Goal: Task Accomplishment & Management: Manage account settings

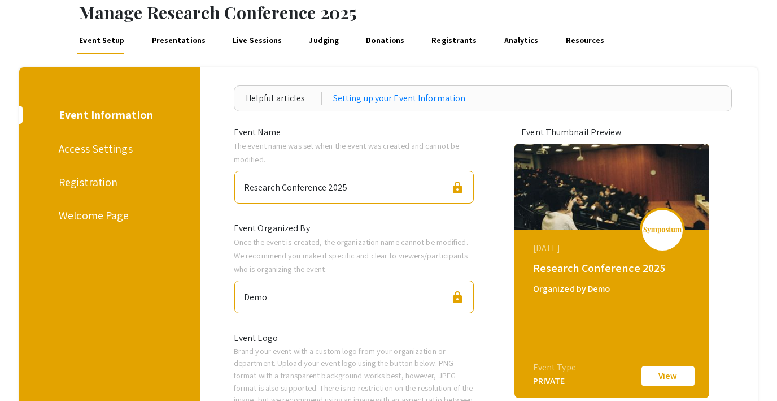
scroll to position [32, 0]
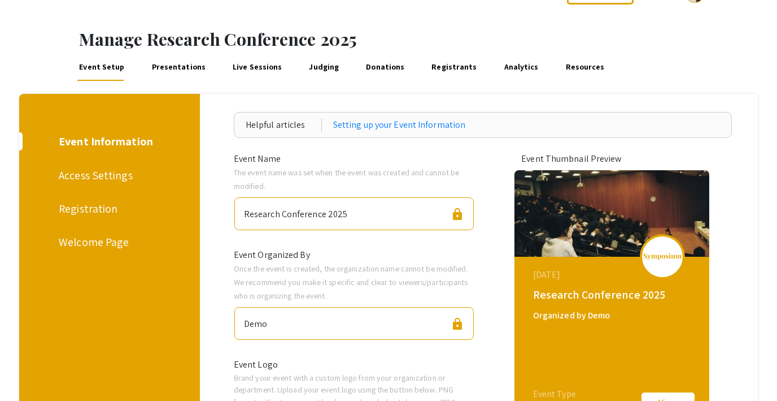
click at [310, 76] on link "Judging" at bounding box center [324, 67] width 34 height 27
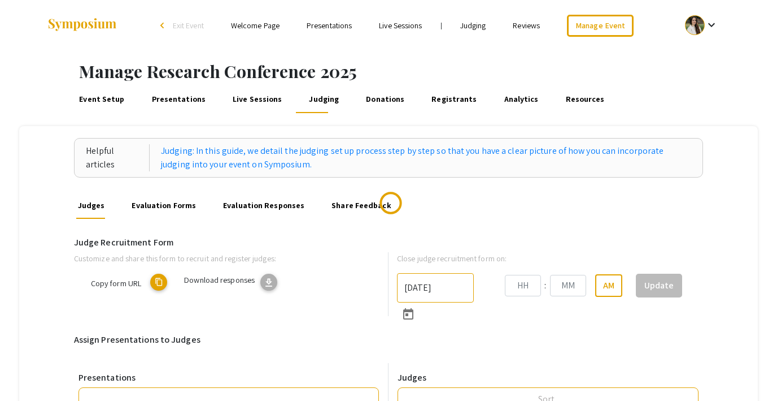
type input "[DATE]"
type input "09"
type input "15"
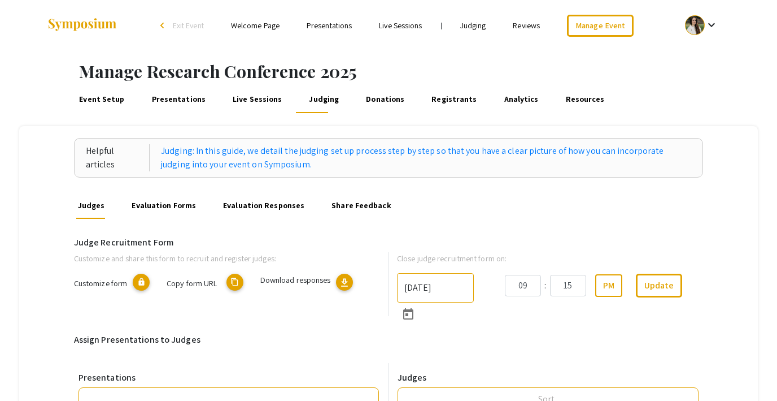
click at [166, 202] on link "Evaluation Forms" at bounding box center [164, 205] width 68 height 27
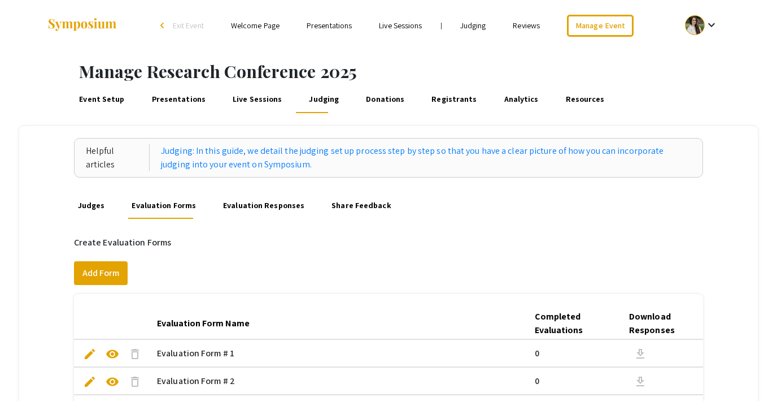
click at [115, 103] on link "Event Setup" at bounding box center [101, 99] width 49 height 27
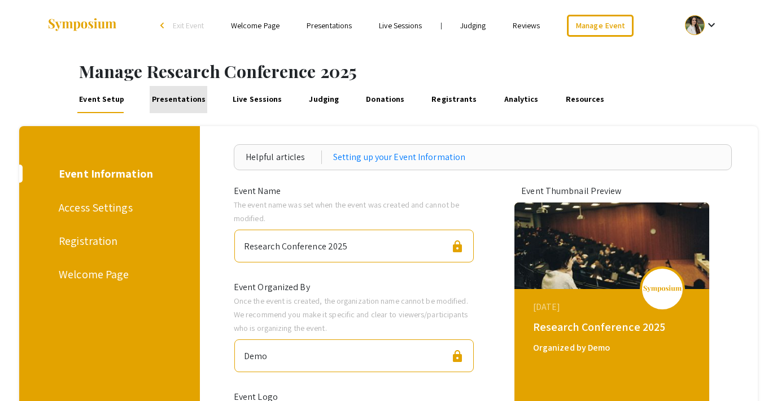
click at [188, 98] on link "Presentations" at bounding box center [179, 99] width 58 height 27
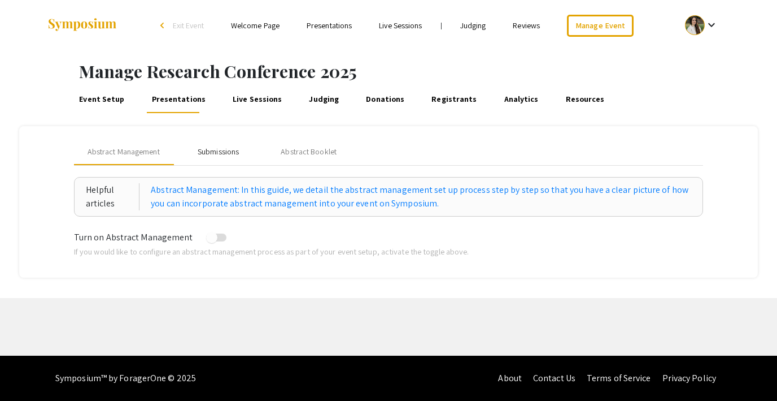
click at [218, 154] on div "Submissions" at bounding box center [218, 152] width 41 height 12
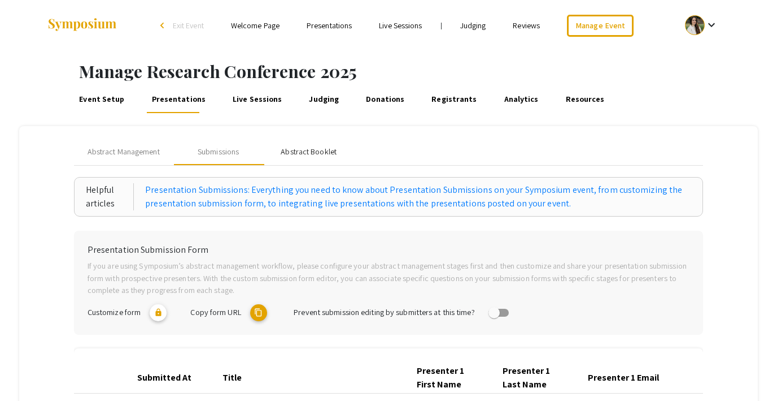
click at [290, 151] on div "Abstract Booklet" at bounding box center [309, 152] width 56 height 12
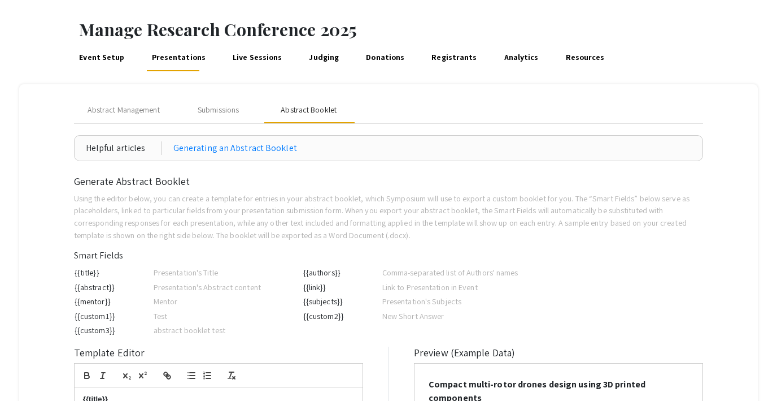
scroll to position [61, 0]
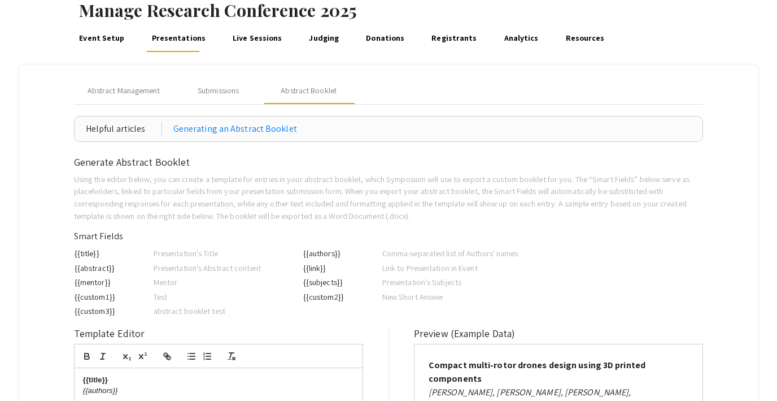
click at [111, 37] on link "Event Setup" at bounding box center [101, 38] width 49 height 27
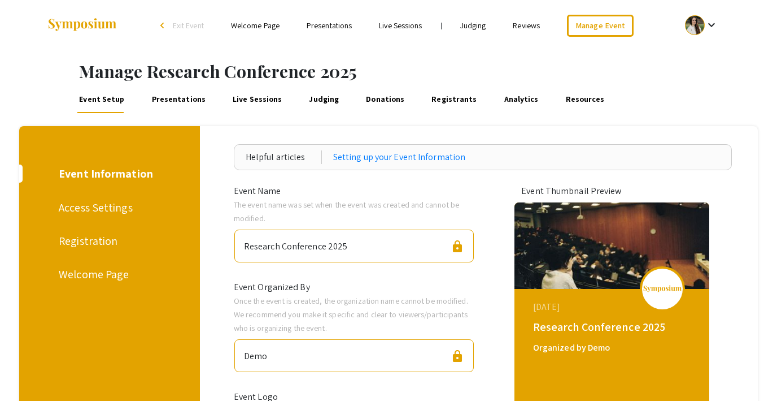
click at [97, 240] on div "Registration" at bounding box center [108, 240] width 98 height 17
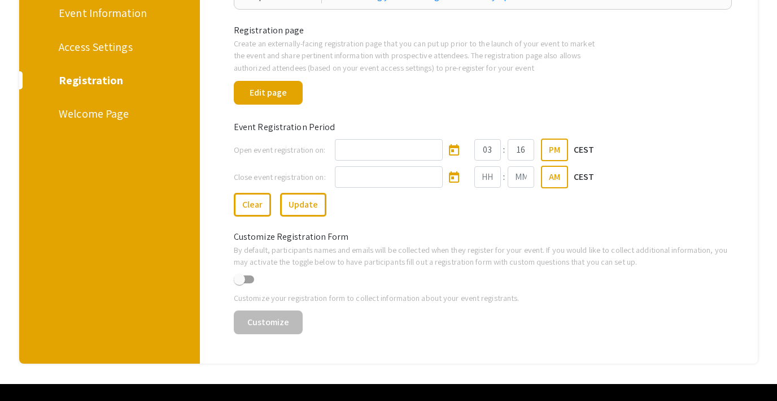
scroll to position [163, 0]
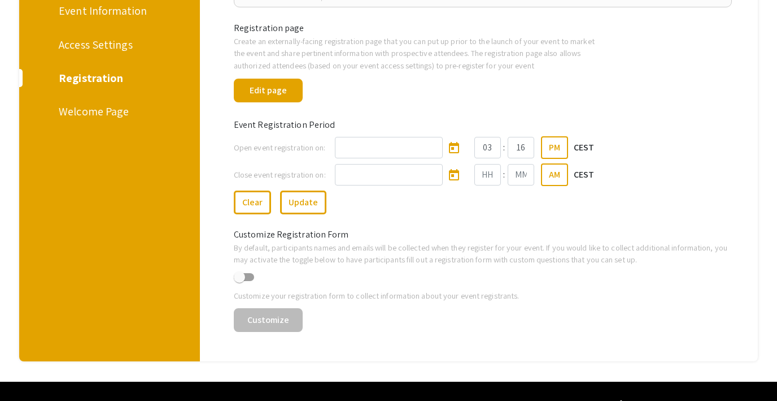
click at [240, 275] on span at bounding box center [239, 276] width 11 height 11
click at [240, 281] on input "checkbox" at bounding box center [239, 281] width 1 height 1
checkbox input "true"
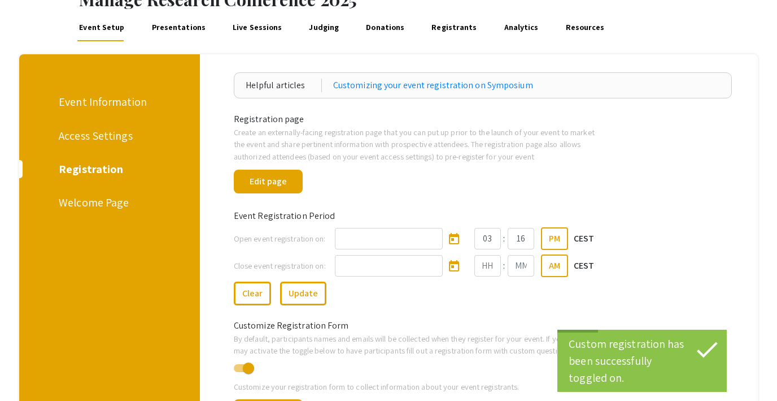
scroll to position [85, 0]
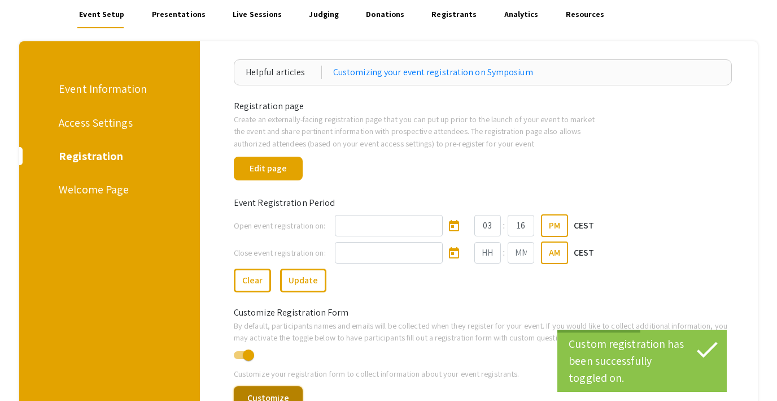
click at [262, 394] on button "Customize" at bounding box center [268, 398] width 69 height 24
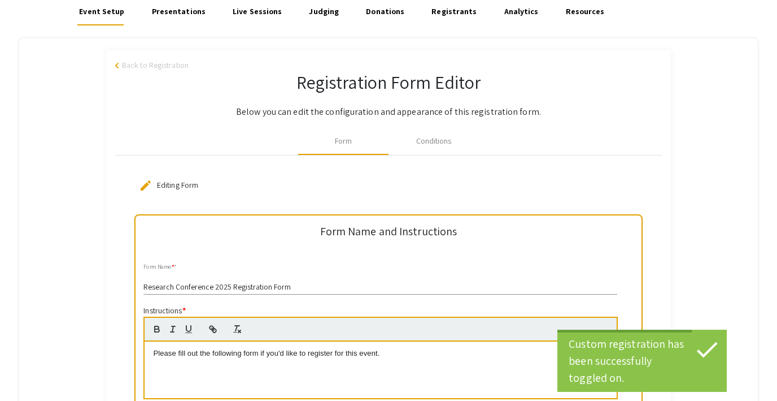
scroll to position [88, 0]
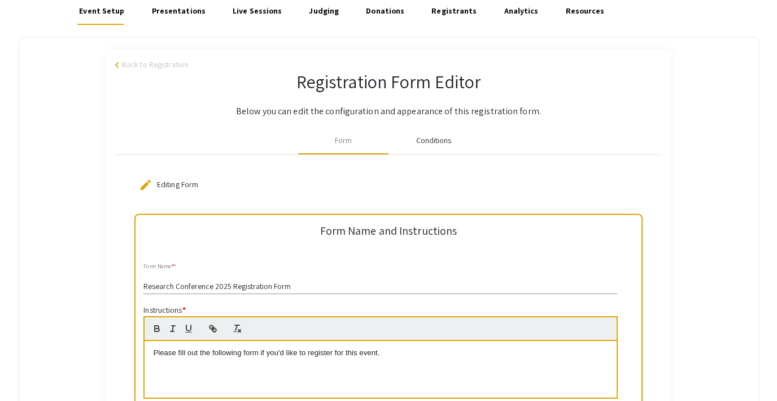
click at [435, 145] on div "Conditions" at bounding box center [434, 140] width 36 height 12
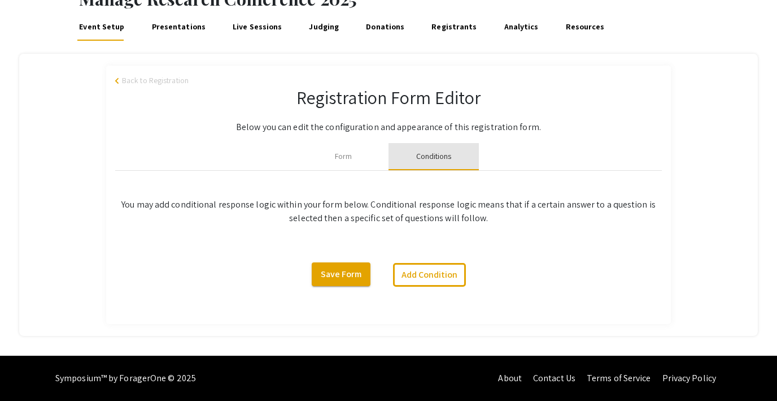
scroll to position [73, 0]
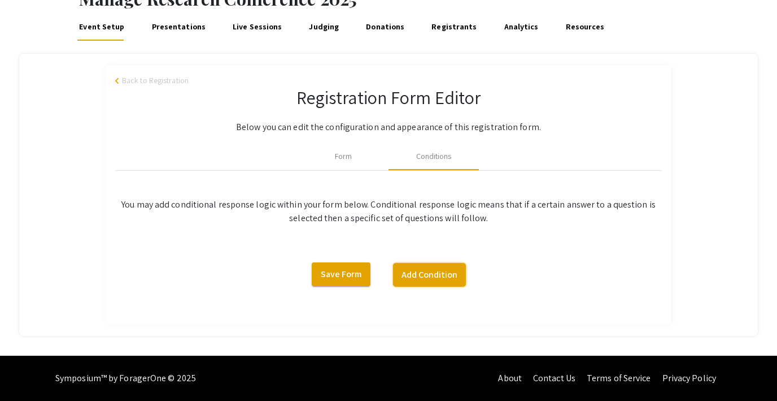
click at [414, 268] on button "Add Condition" at bounding box center [429, 275] width 73 height 24
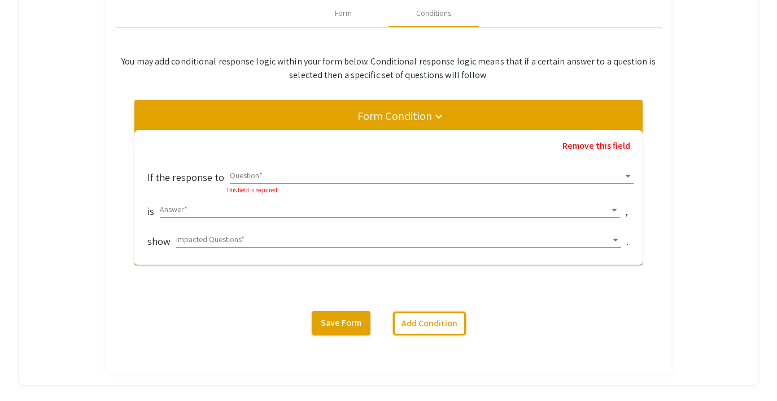
scroll to position [218, 0]
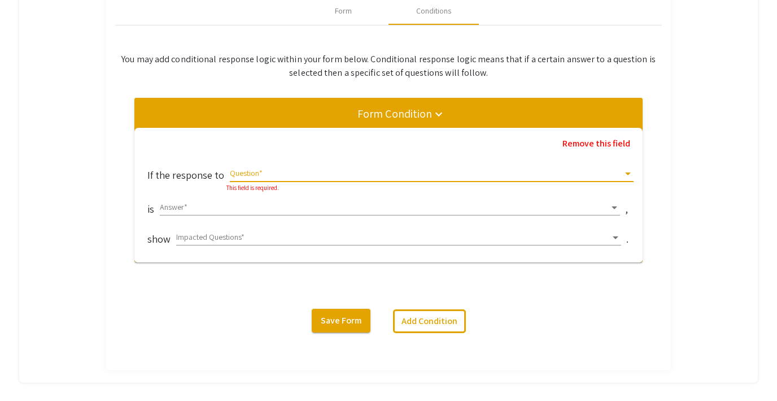
click at [281, 174] on span at bounding box center [427, 173] width 394 height 9
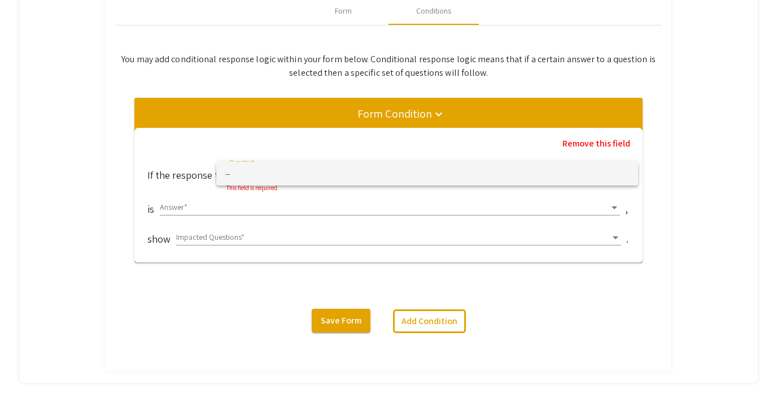
click at [258, 183] on span "--" at bounding box center [427, 174] width 404 height 24
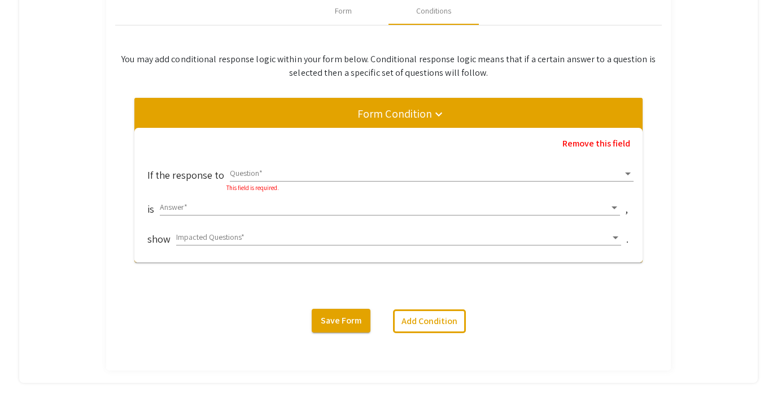
click at [227, 201] on div "Answer *" at bounding box center [390, 204] width 460 height 22
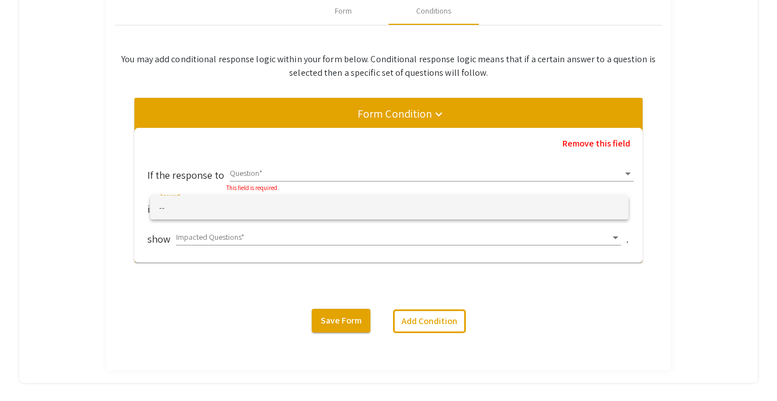
click at [315, 167] on div at bounding box center [388, 200] width 777 height 401
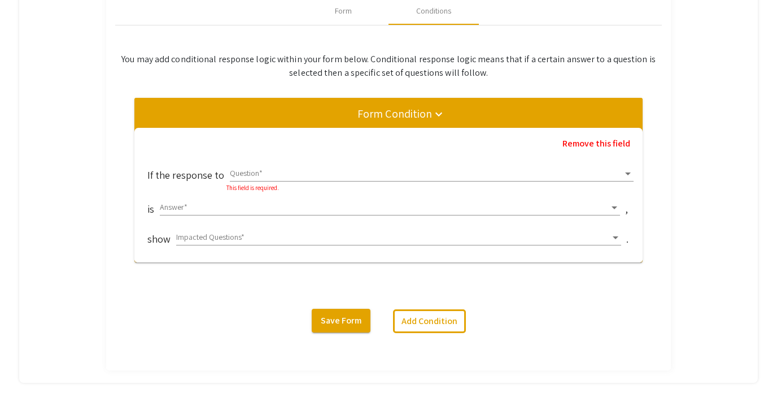
click at [233, 232] on div "Impacted Questions *" at bounding box center [398, 234] width 445 height 22
click at [218, 274] on div "You may add conditional response logic within your form below. Conditional resp…" at bounding box center [388, 193] width 547 height 336
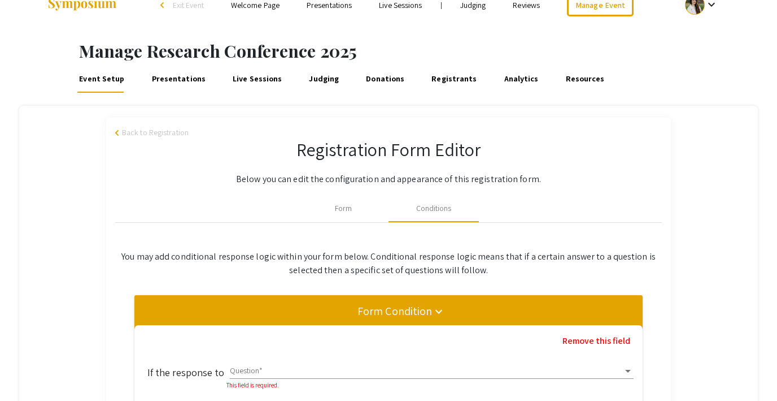
scroll to position [0, 0]
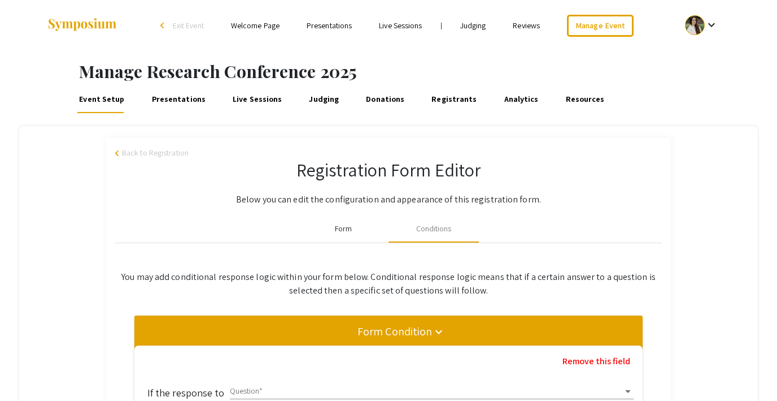
click at [346, 231] on div "Form" at bounding box center [343, 229] width 17 height 12
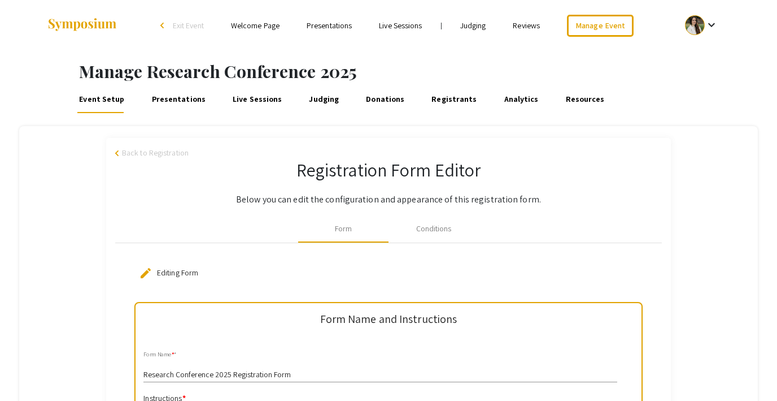
click at [144, 149] on span "Back to Registration" at bounding box center [155, 153] width 67 height 12
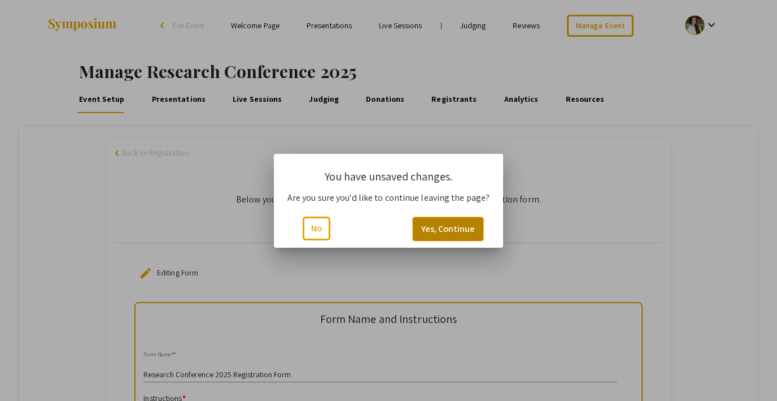
click at [433, 227] on button "Yes, Continue" at bounding box center [448, 229] width 71 height 24
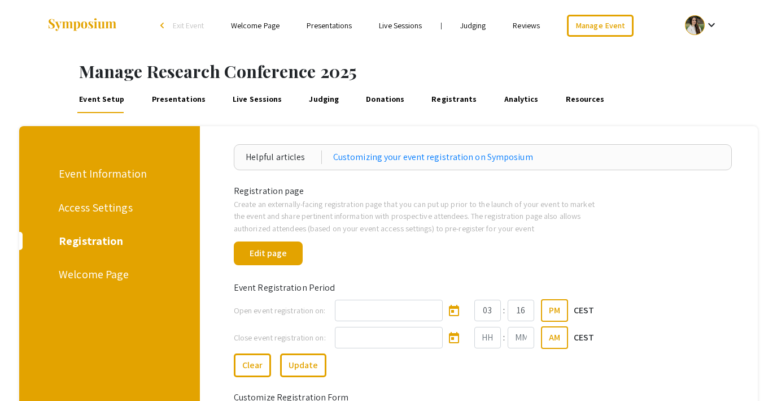
click at [77, 36] on div at bounding box center [159, 25] width 225 height 51
click at [86, 24] on img at bounding box center [82, 25] width 71 height 15
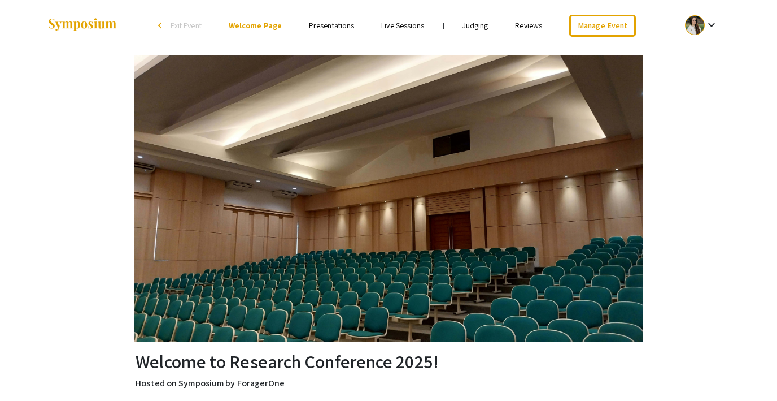
click at [176, 25] on span "Exit Event" at bounding box center [186, 25] width 31 height 10
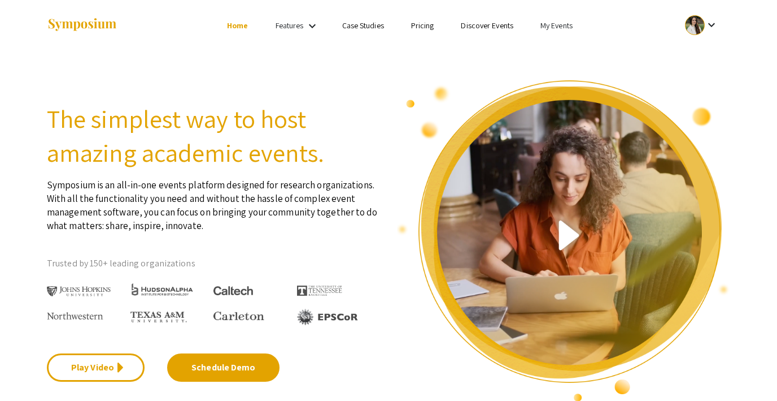
click at [550, 23] on link "My Events" at bounding box center [557, 25] width 32 height 10
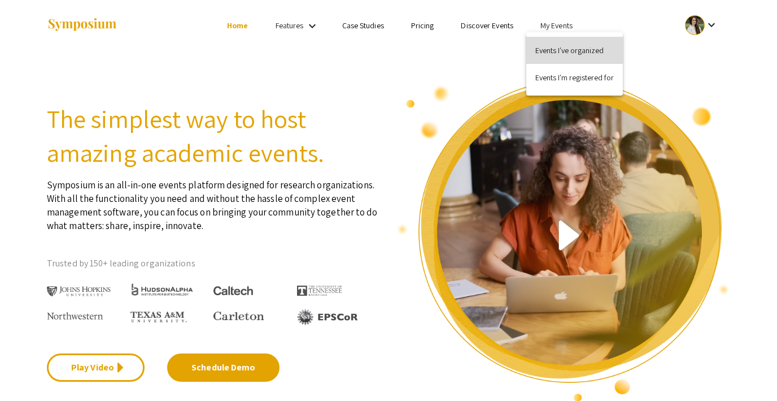
click at [562, 51] on button "Events I've organized" at bounding box center [575, 50] width 97 height 27
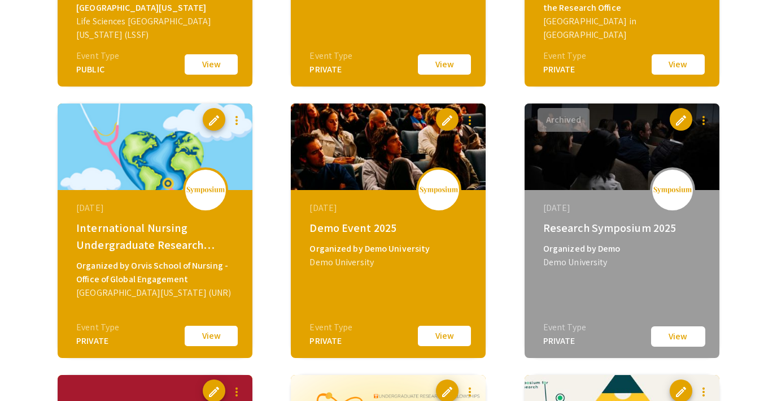
scroll to position [559, 0]
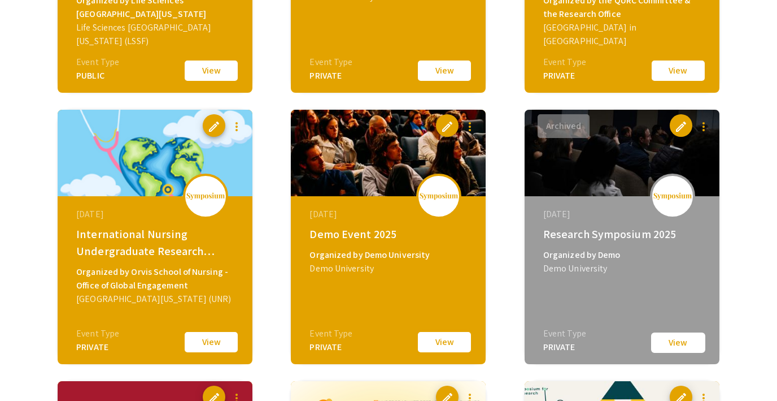
click at [432, 337] on button "View" at bounding box center [444, 342] width 56 height 24
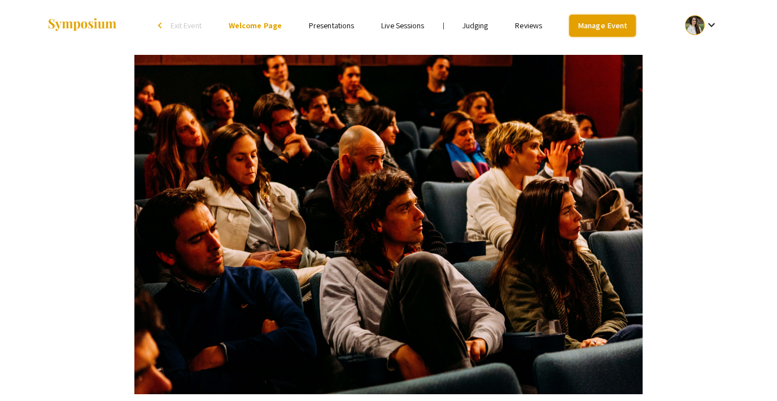
click at [591, 30] on link "Manage Event" at bounding box center [602, 26] width 67 height 22
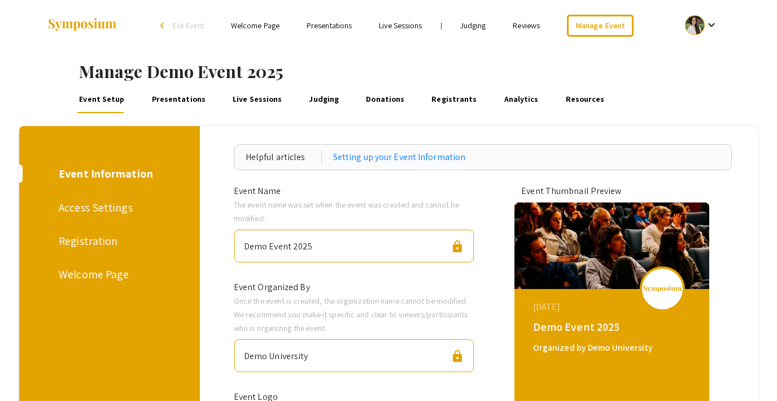
click at [95, 241] on div "Registration" at bounding box center [108, 240] width 98 height 17
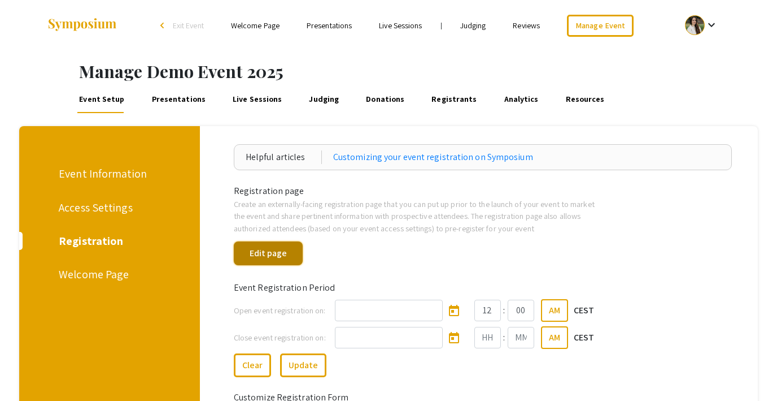
click at [288, 252] on button "Edit page" at bounding box center [268, 253] width 69 height 24
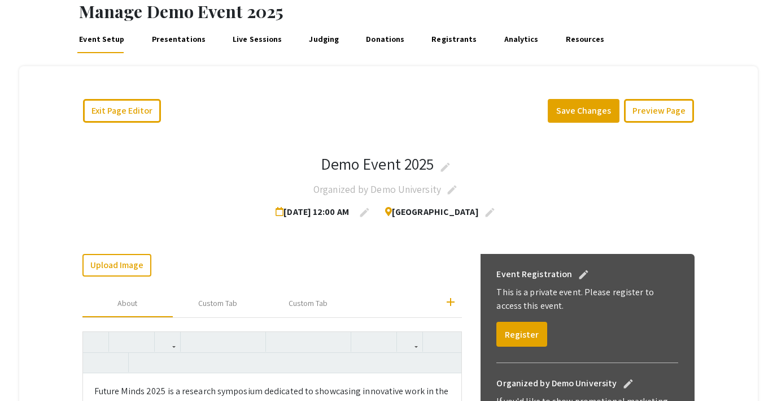
scroll to position [86, 0]
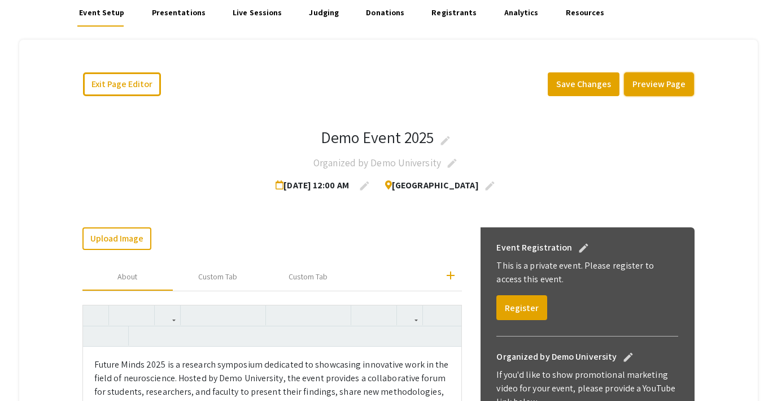
click at [655, 84] on button "Preview Page" at bounding box center [659, 84] width 70 height 24
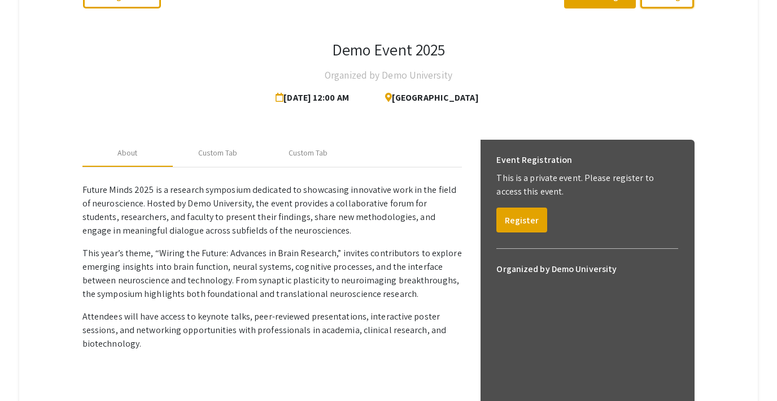
scroll to position [168, 0]
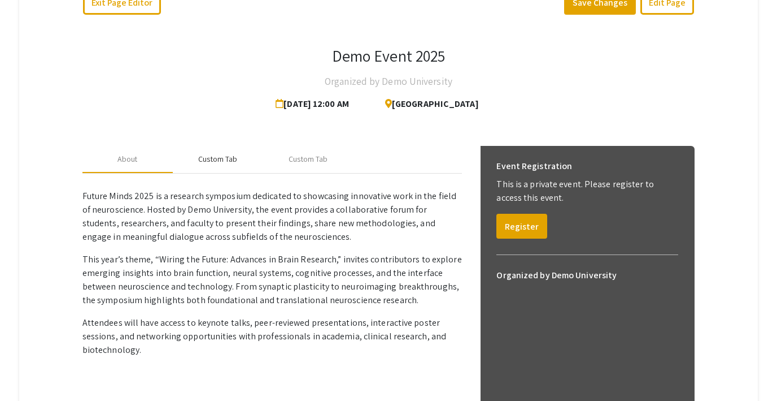
click at [211, 156] on div "Custom Tab" at bounding box center [217, 159] width 39 height 12
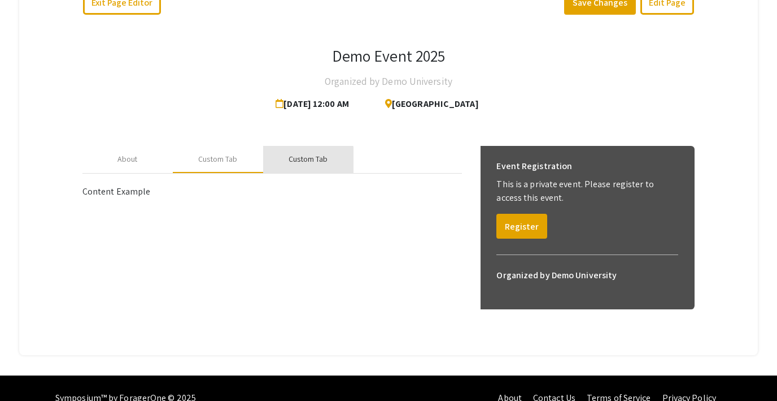
click at [290, 164] on div "Custom Tab" at bounding box center [308, 159] width 39 height 12
click at [129, 155] on div "About" at bounding box center [128, 159] width 20 height 12
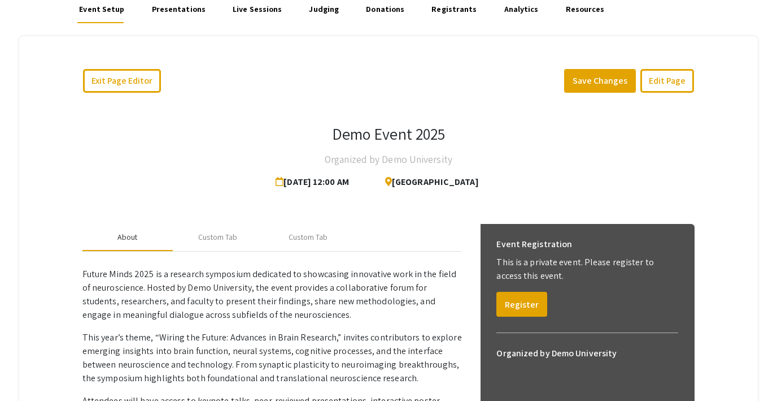
scroll to position [90, 0]
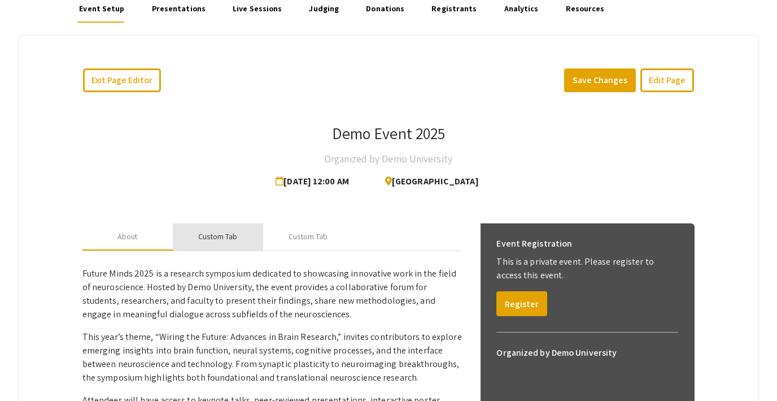
click at [212, 234] on div "Custom Tab" at bounding box center [217, 237] width 39 height 12
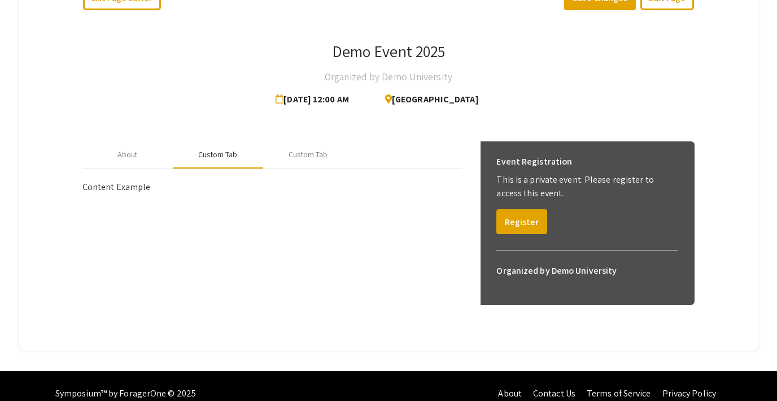
scroll to position [188, 0]
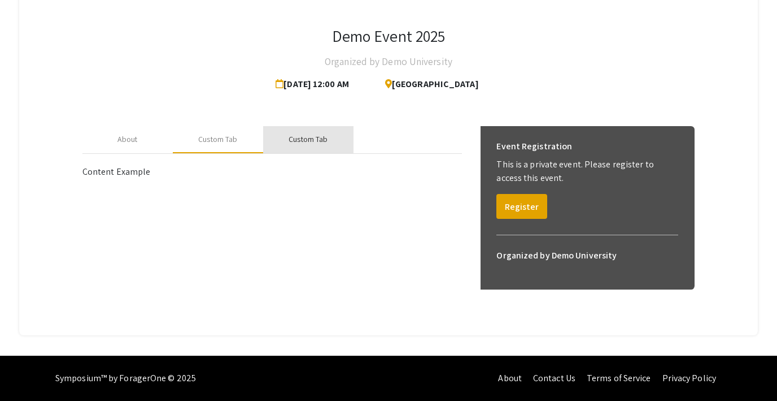
click at [308, 142] on div "Custom Tab" at bounding box center [308, 139] width 39 height 12
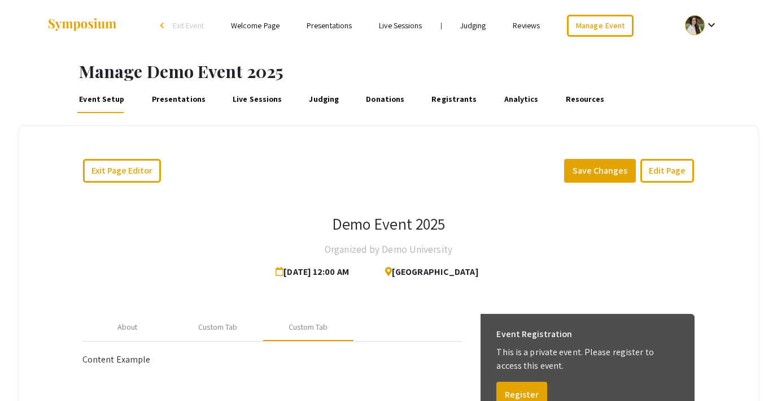
click at [268, 27] on link "Welcome Page" at bounding box center [255, 25] width 49 height 10
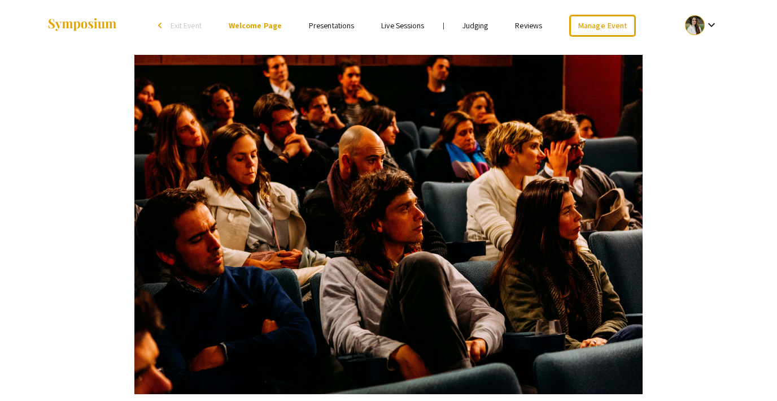
click at [323, 24] on link "Presentations" at bounding box center [331, 25] width 45 height 10
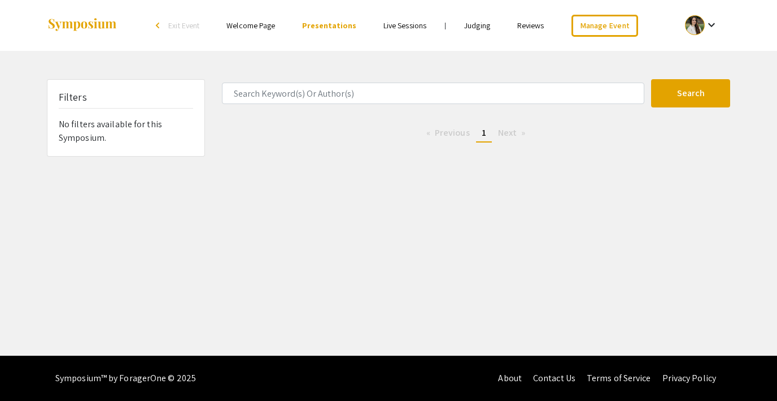
click at [192, 21] on span "Exit Event" at bounding box center [183, 25] width 31 height 10
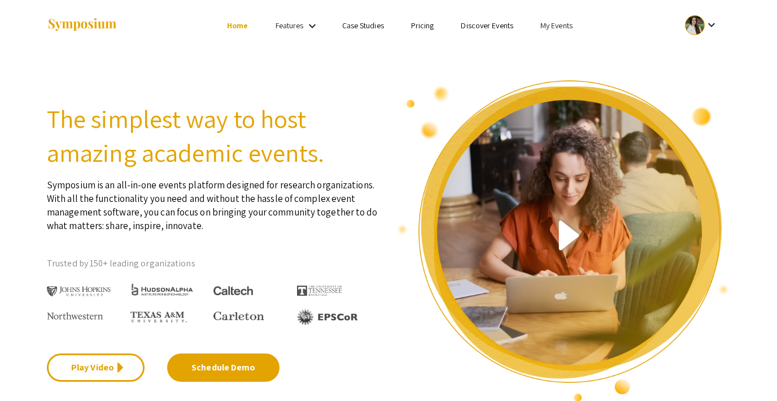
click at [564, 31] on li "My Events" at bounding box center [556, 26] width 59 height 14
click at [557, 45] on button "Events I've organized" at bounding box center [575, 50] width 97 height 27
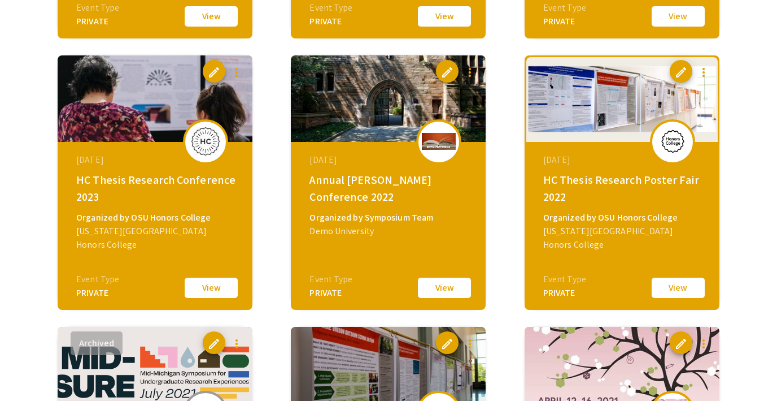
scroll to position [2249, 0]
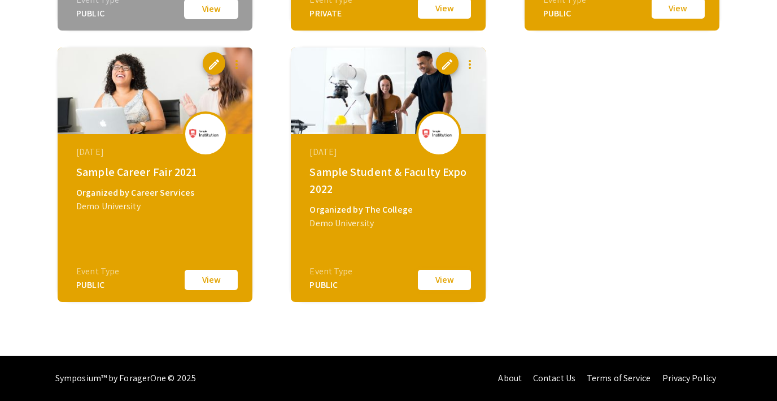
click at [433, 280] on button "View" at bounding box center [444, 280] width 56 height 24
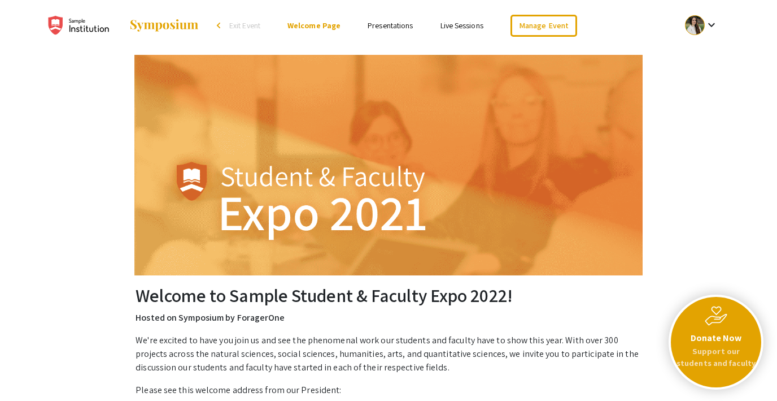
click at [407, 27] on link "Presentations" at bounding box center [390, 25] width 45 height 10
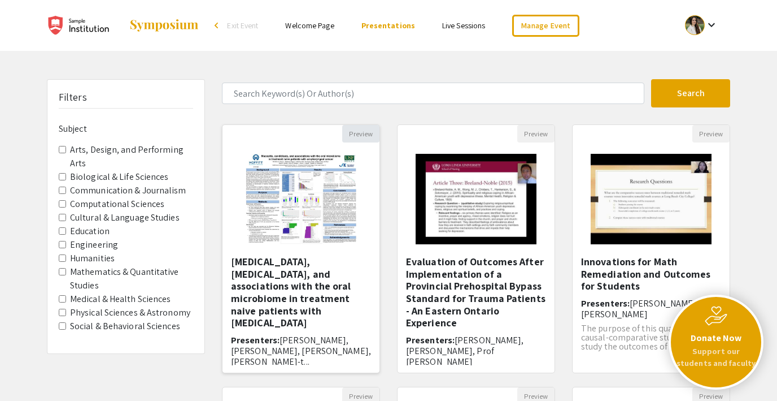
click at [359, 132] on button "Preview" at bounding box center [360, 134] width 37 height 18
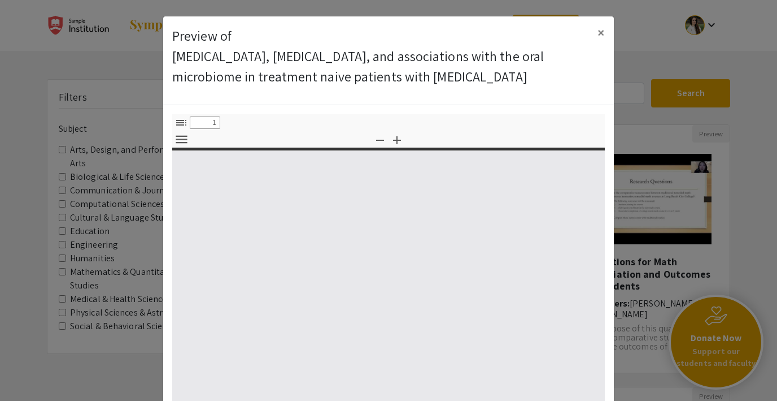
select select "custom"
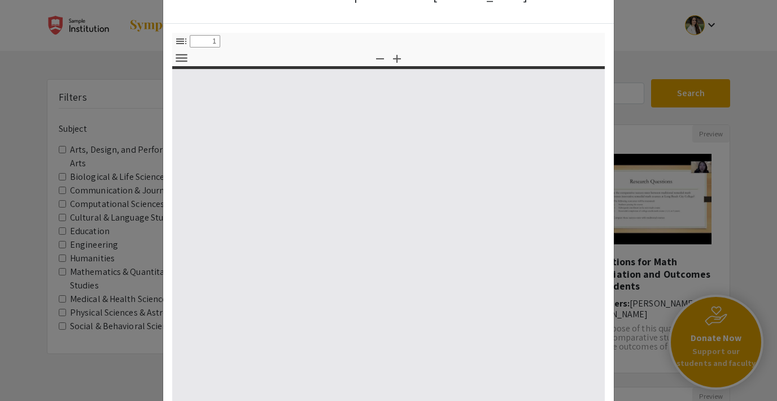
type input "0"
select select "custom"
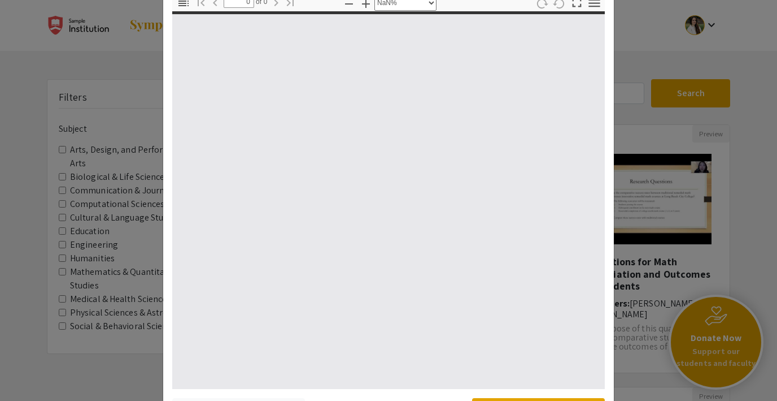
scroll to position [167, 0]
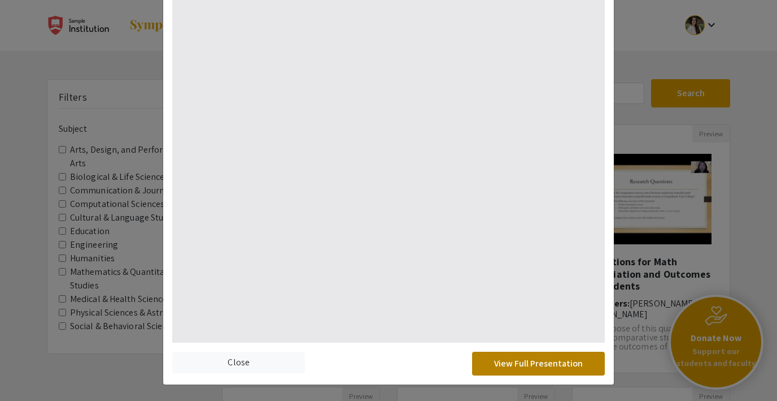
type input "1"
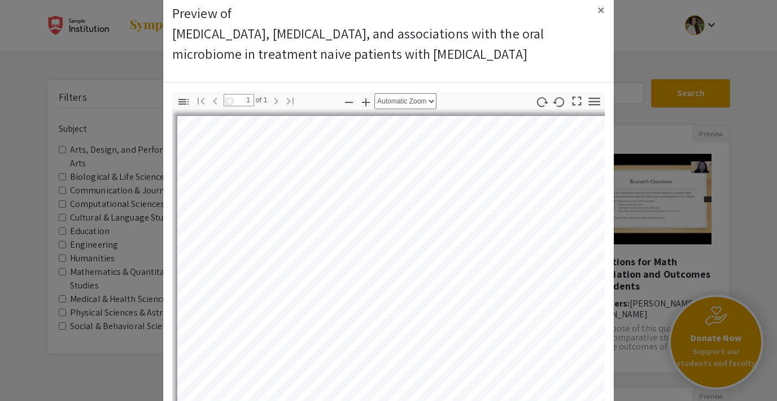
scroll to position [0, 0]
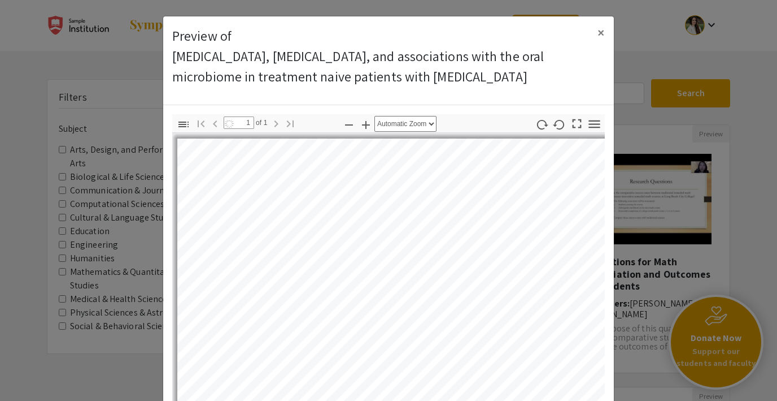
select select "auto"
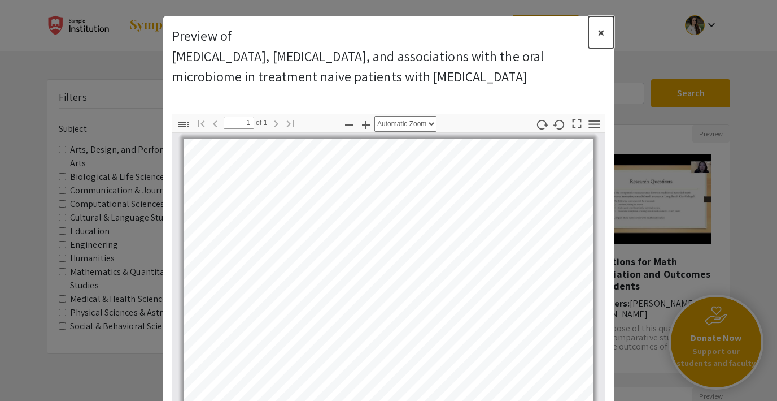
click at [603, 32] on span "×" at bounding box center [601, 32] width 7 height 18
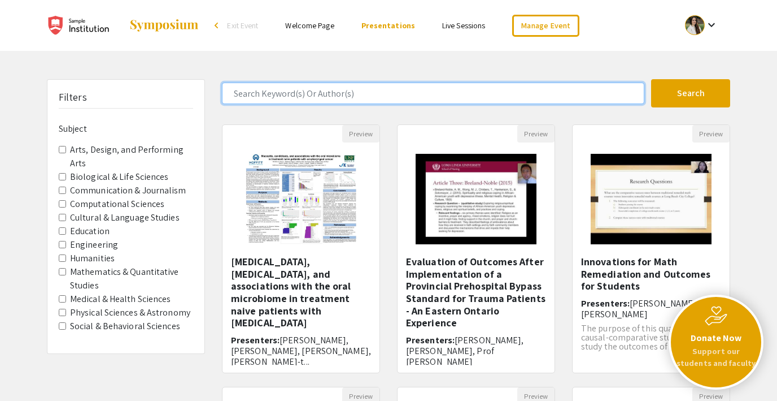
click at [243, 92] on input "Search Keyword(s) Or Author(s)" at bounding box center [433, 92] width 423 height 21
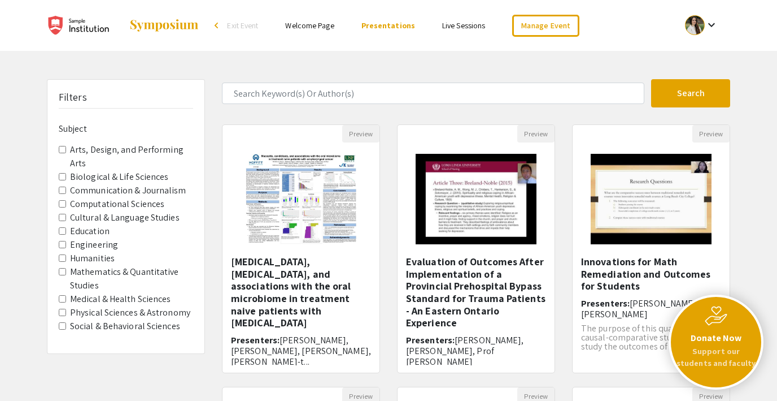
click at [108, 134] on legend "Subject" at bounding box center [126, 128] width 134 height 21
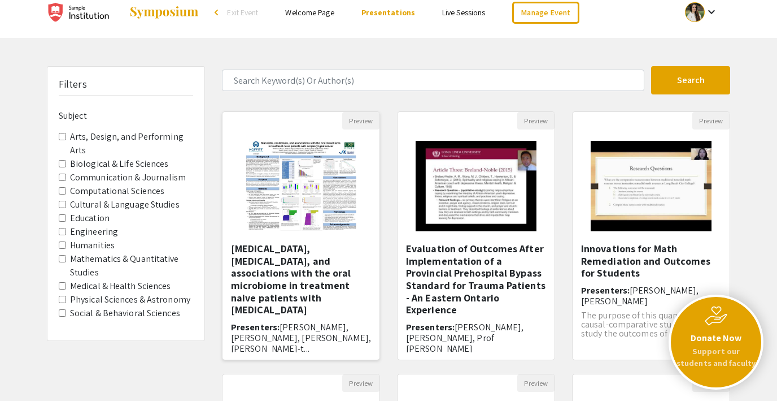
scroll to position [15, 0]
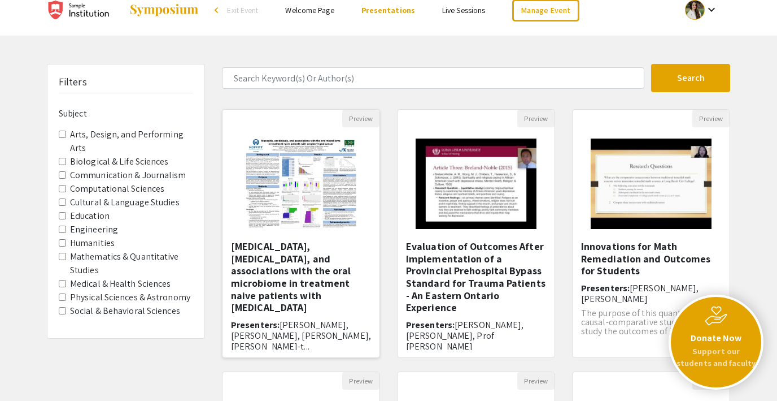
click at [305, 188] on img "Open Presentation <p>Mucositis, candidiasis, and associations with the oral mic…" at bounding box center [300, 183] width 133 height 113
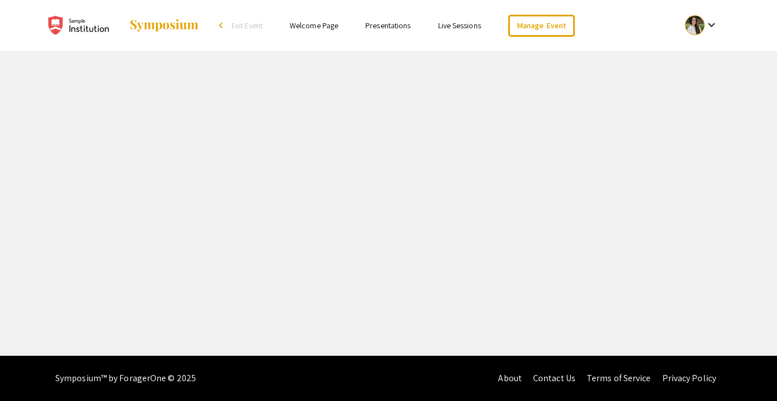
select select "custom"
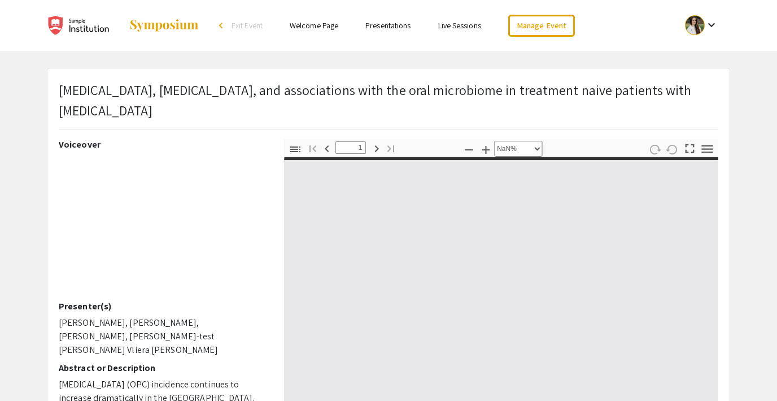
type input "0"
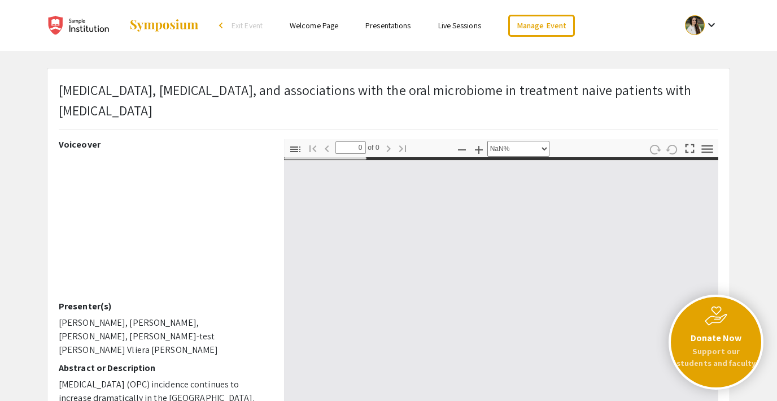
select select "auto"
type input "1"
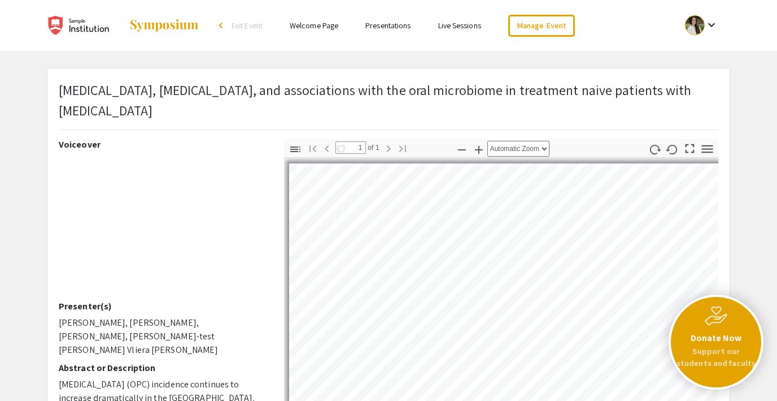
scroll to position [20, 0]
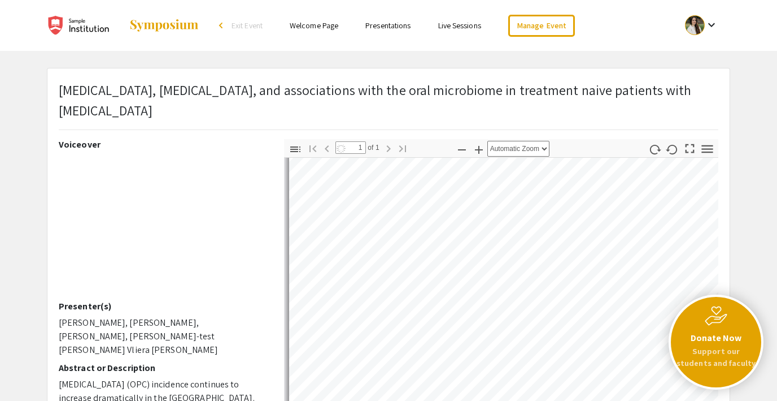
select select "auto"
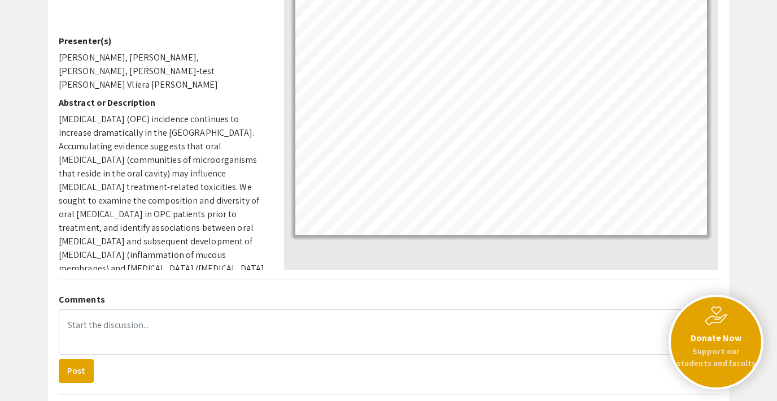
scroll to position [0, 0]
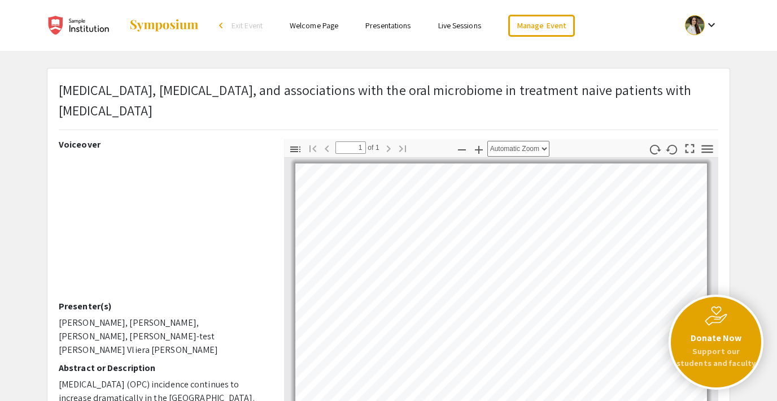
click at [685, 39] on ul "keyboard_arrow_down" at bounding box center [617, 25] width 225 height 51
click at [694, 30] on div at bounding box center [695, 25] width 20 height 20
click at [699, 59] on button "My Account" at bounding box center [707, 55] width 69 height 27
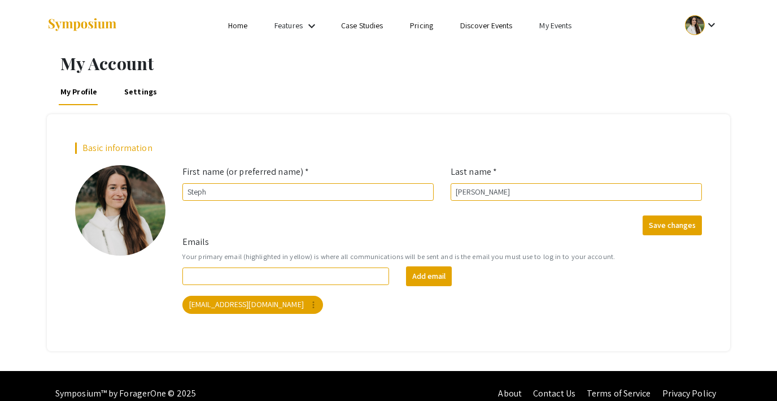
click at [139, 89] on link "Settings" at bounding box center [141, 91] width 37 height 27
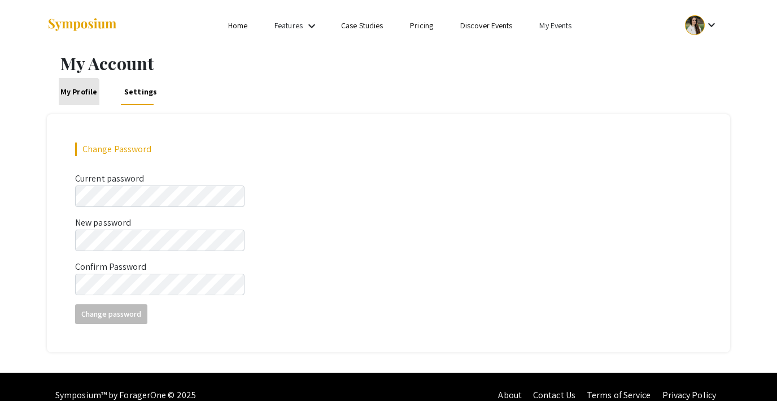
click at [72, 99] on link "My Profile" at bounding box center [79, 91] width 41 height 27
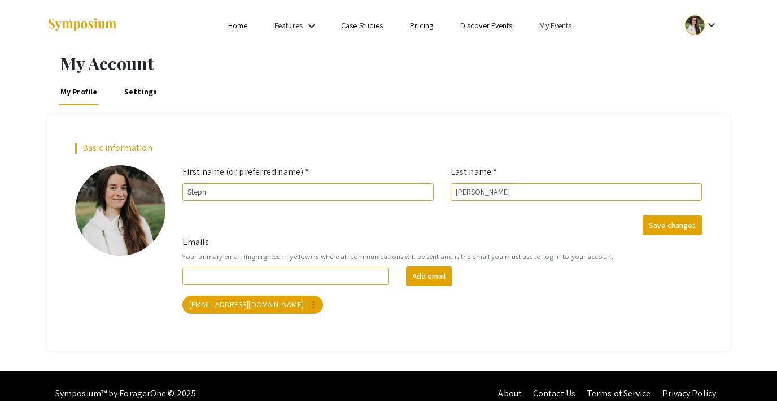
click at [549, 21] on link "My Events" at bounding box center [556, 25] width 32 height 10
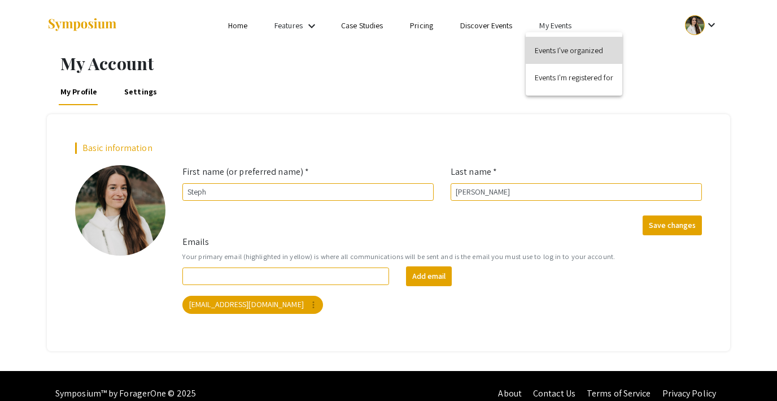
click at [553, 47] on button "Events I've organized" at bounding box center [574, 50] width 97 height 27
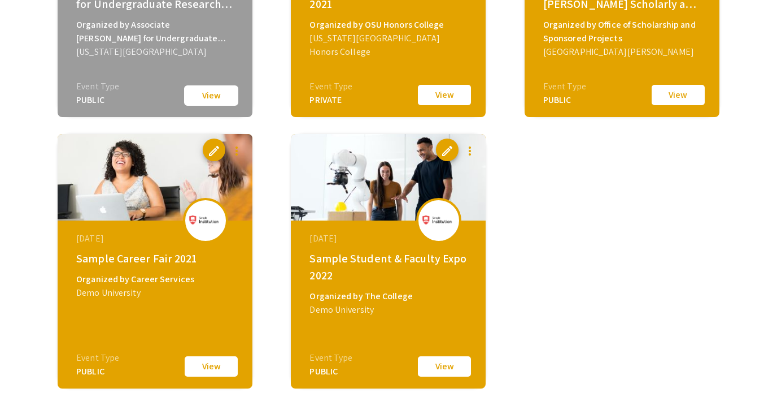
scroll to position [2249, 0]
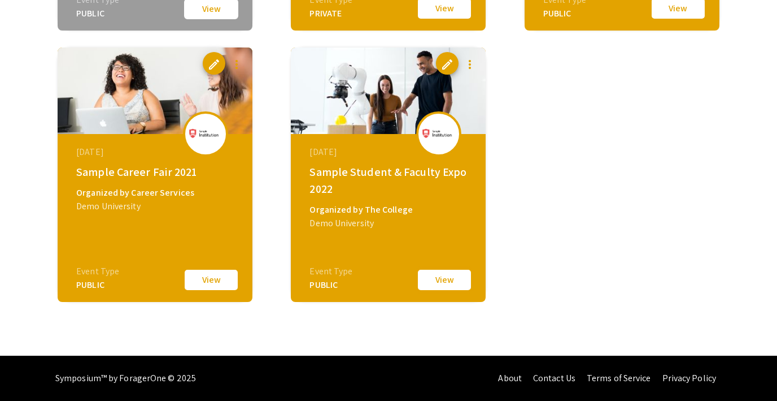
click at [436, 277] on button "View" at bounding box center [444, 280] width 56 height 24
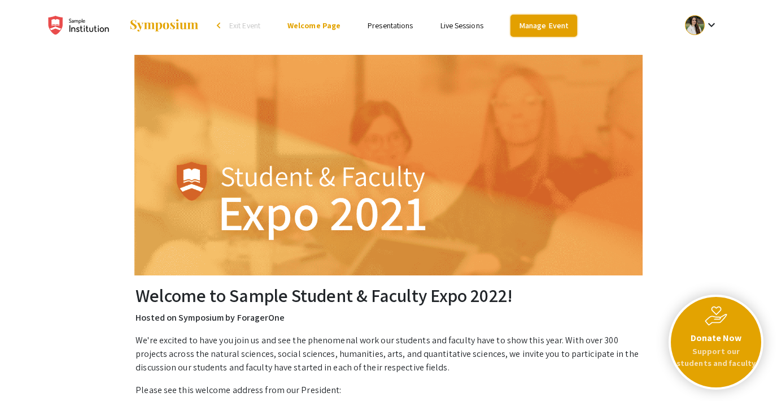
click at [530, 25] on link "Manage Event" at bounding box center [544, 26] width 67 height 22
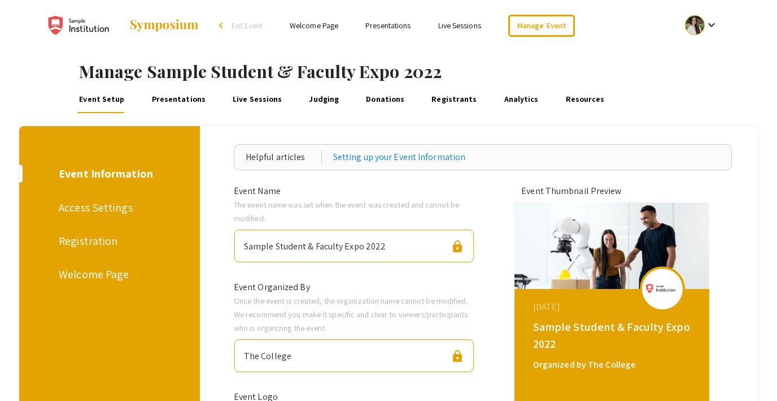
click at [399, 20] on link "Presentations" at bounding box center [388, 25] width 45 height 10
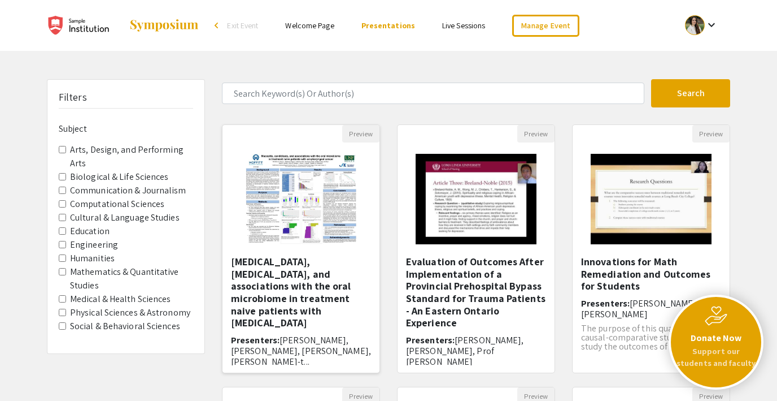
scroll to position [8, 0]
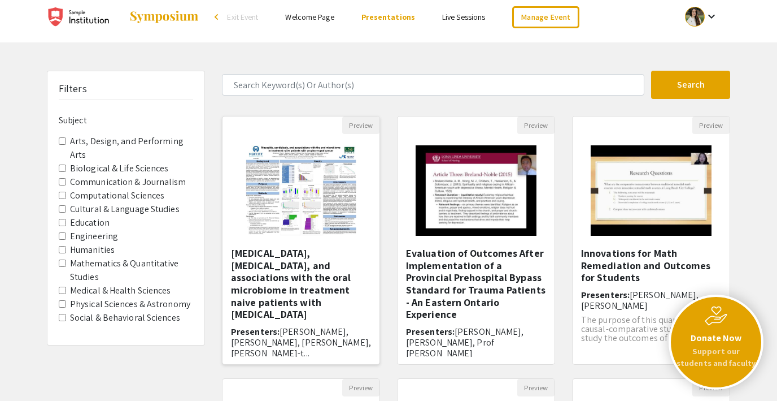
click at [307, 147] on img "Open Presentation <p>Mucositis, candidiasis, and associations with the oral mic…" at bounding box center [300, 190] width 133 height 113
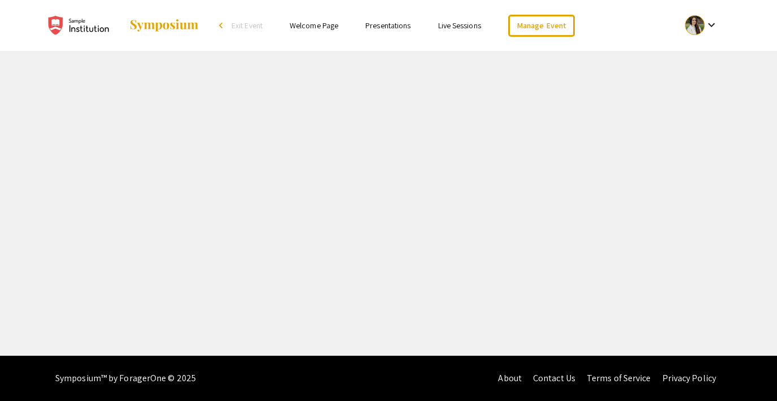
select select "custom"
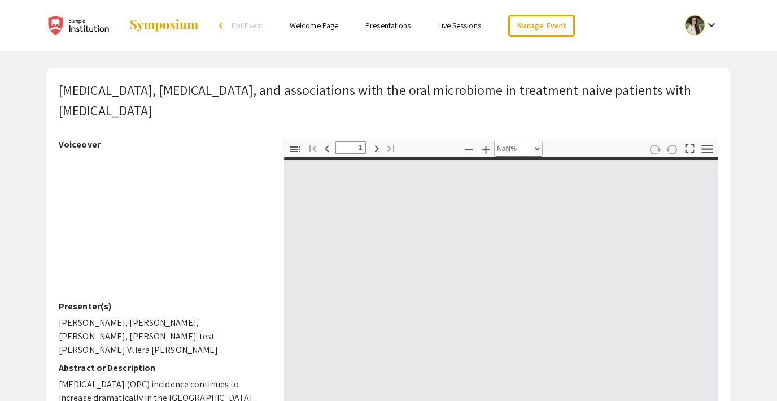
type input "0"
select select "custom"
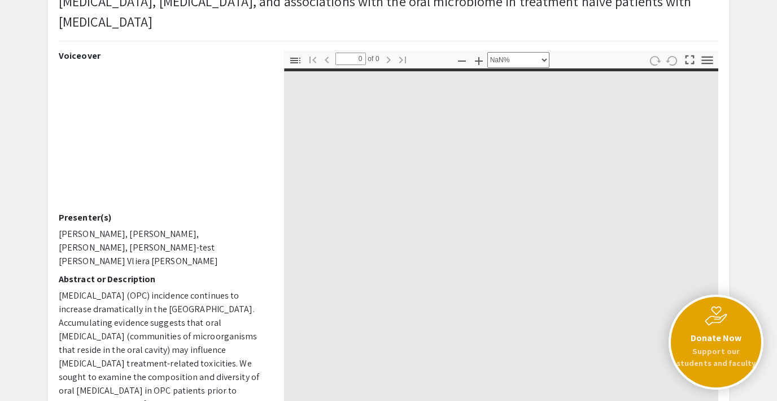
scroll to position [89, 0]
type input "1"
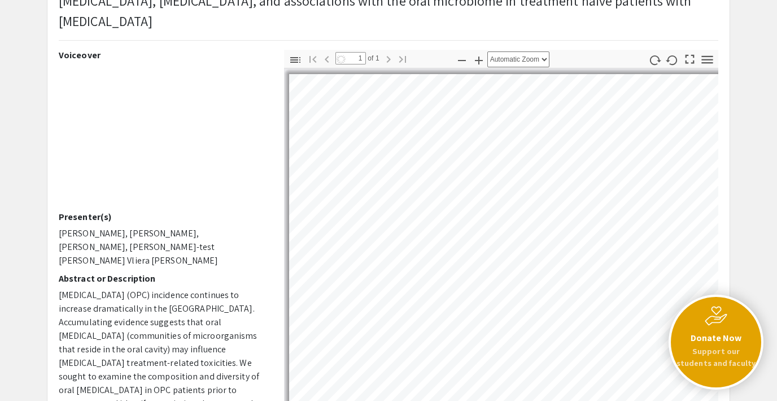
select select "auto"
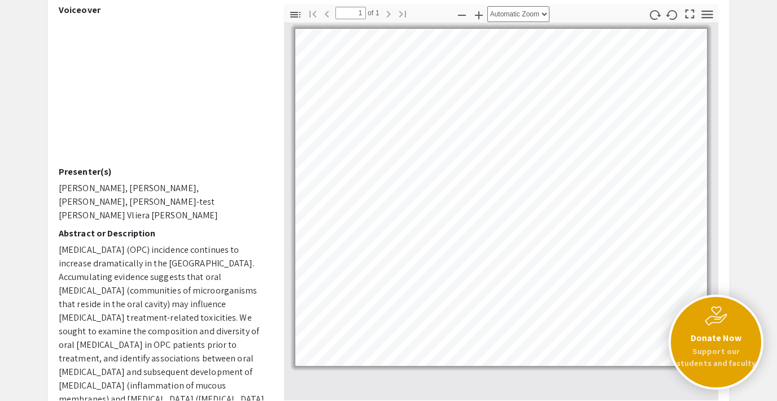
scroll to position [136, 0]
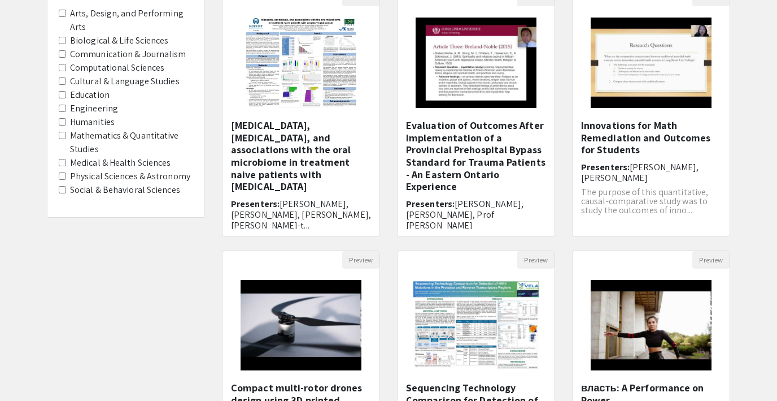
scroll to position [8, 0]
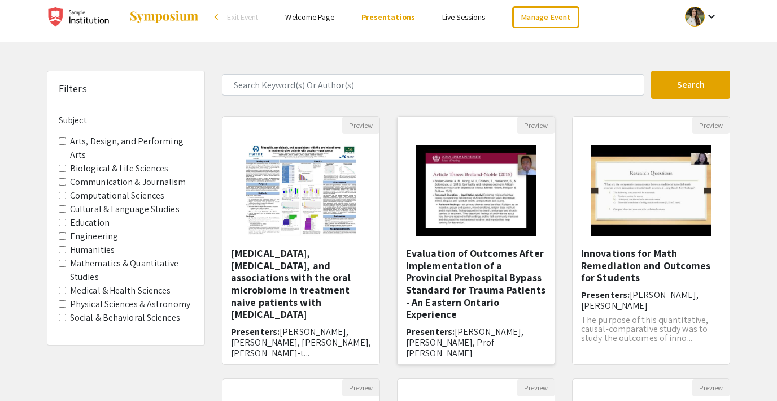
click at [489, 179] on img "Open Presentation <p>Evaluation of Outcomes After Implementation of a Provincia…" at bounding box center [476, 190] width 143 height 113
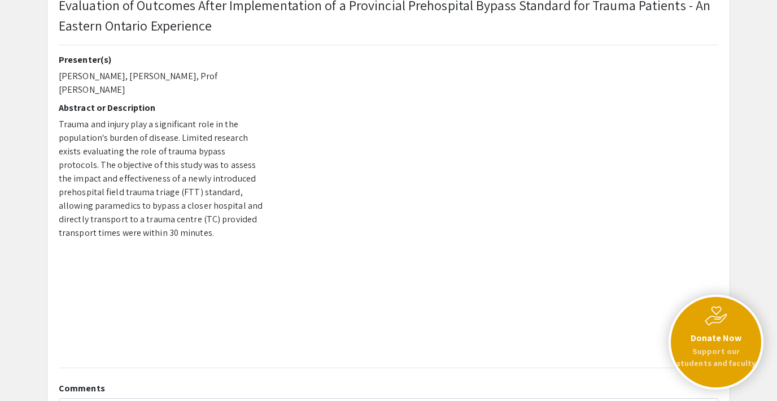
scroll to position [90, 0]
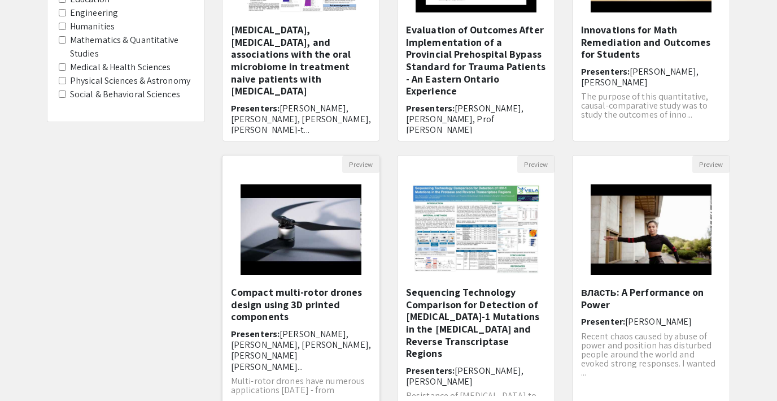
scroll to position [264, 0]
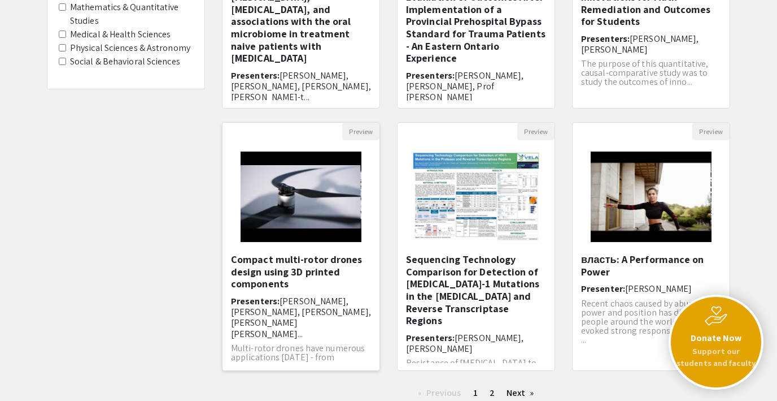
click at [285, 194] on img "Open Presentation <p>Compact multi-rotor drones design using 3D printed compone…" at bounding box center [300, 196] width 143 height 113
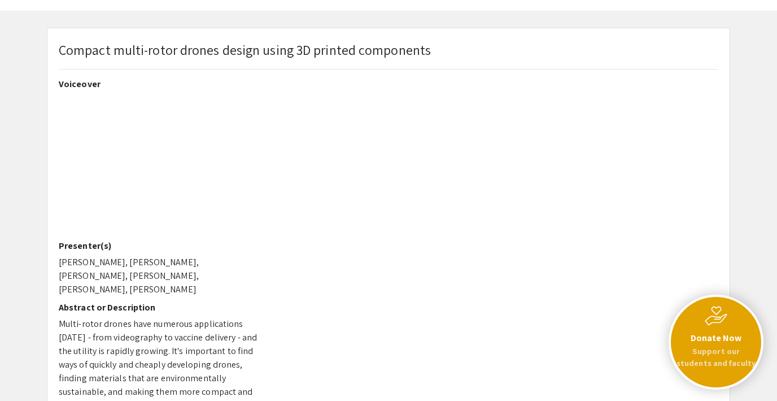
scroll to position [41, 0]
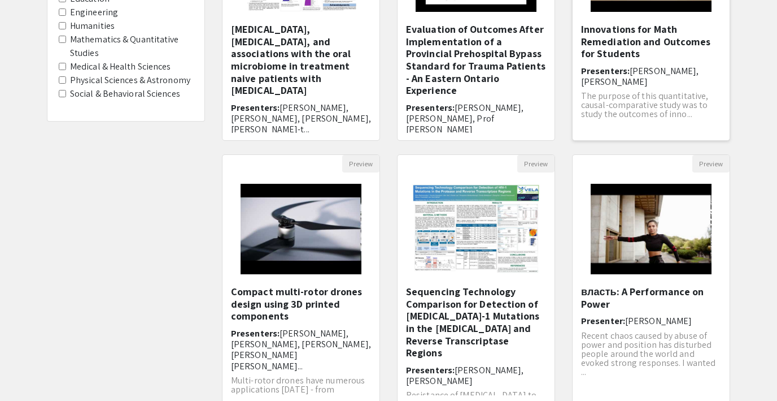
scroll to position [349, 0]
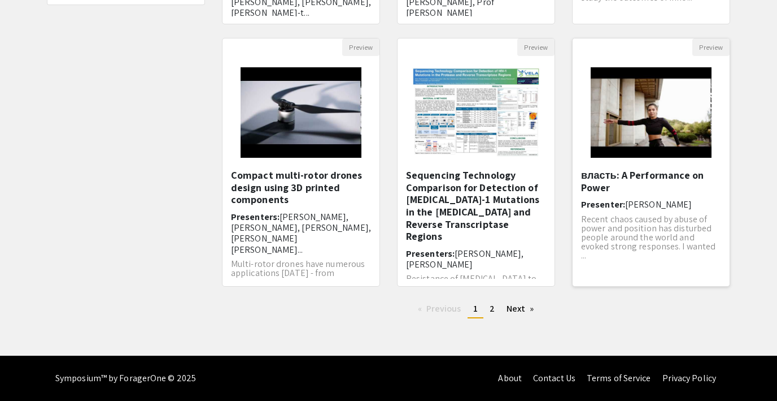
click at [659, 126] on img "Open Presentation <p>власть: A Performance on Power</p>" at bounding box center [651, 112] width 143 height 113
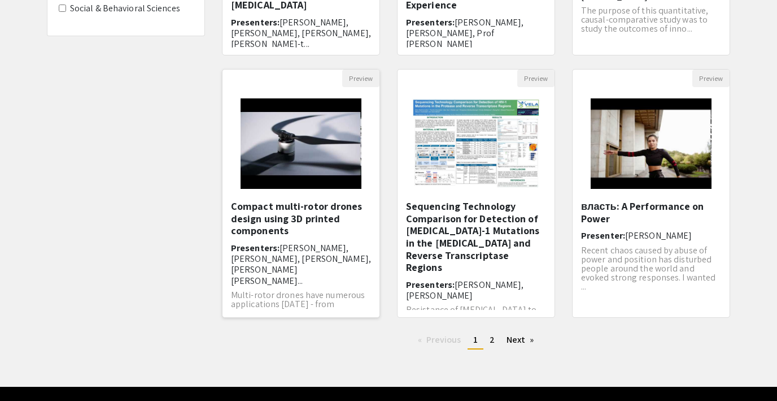
scroll to position [329, 0]
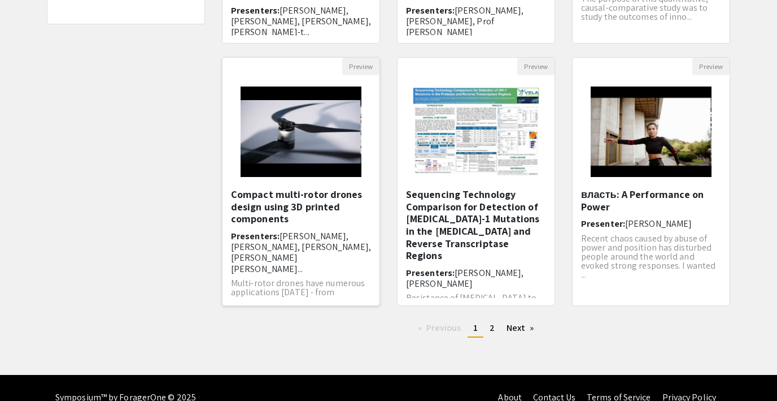
click at [304, 170] on img "Open Presentation <p>Compact multi-rotor drones design using 3D printed compone…" at bounding box center [300, 131] width 143 height 113
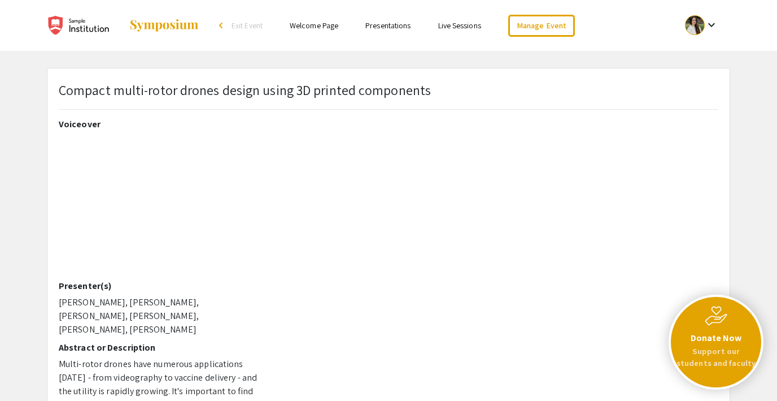
click at [458, 27] on link "Live Sessions" at bounding box center [459, 25] width 43 height 10
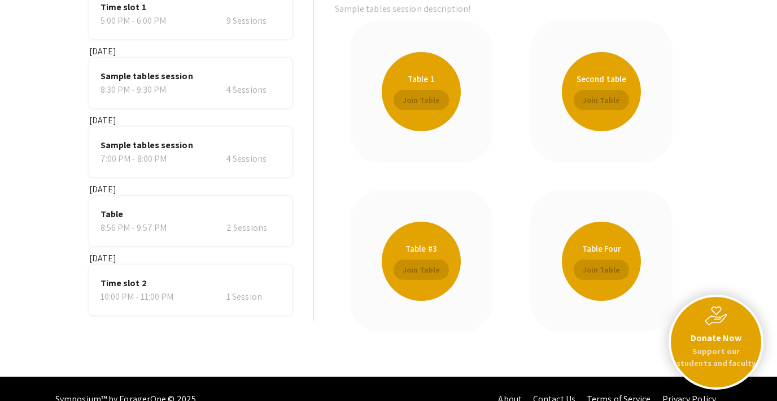
scroll to position [105, 0]
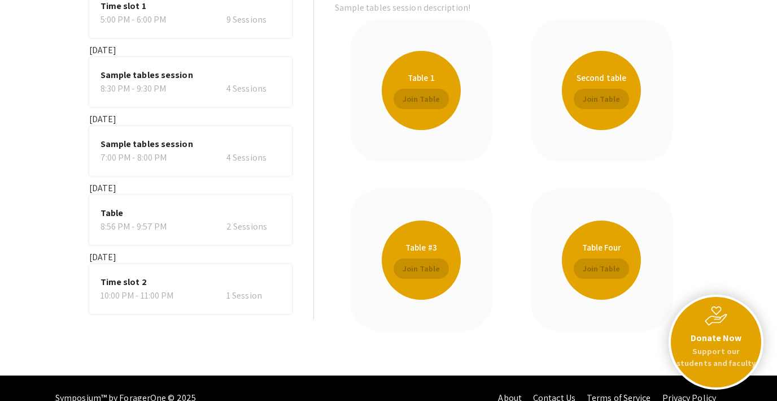
click at [197, 282] on span "Time slot 2" at bounding box center [191, 282] width 180 height 14
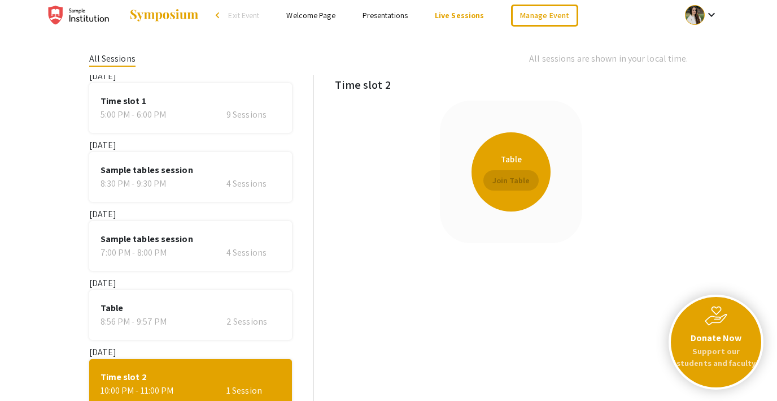
scroll to position [0, 0]
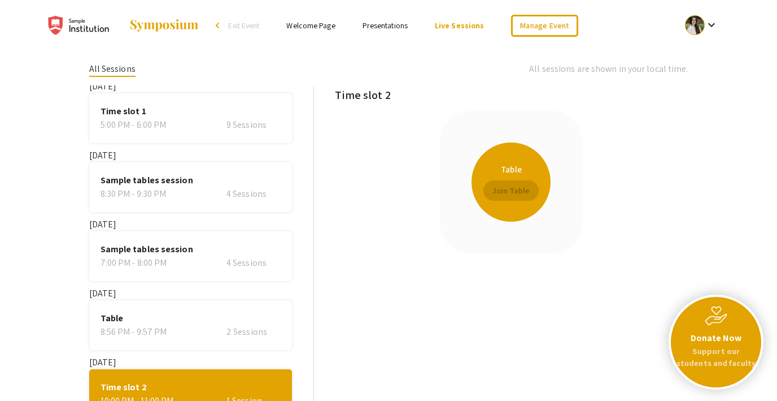
click at [227, 124] on div "9 Sessions" at bounding box center [254, 125] width 54 height 14
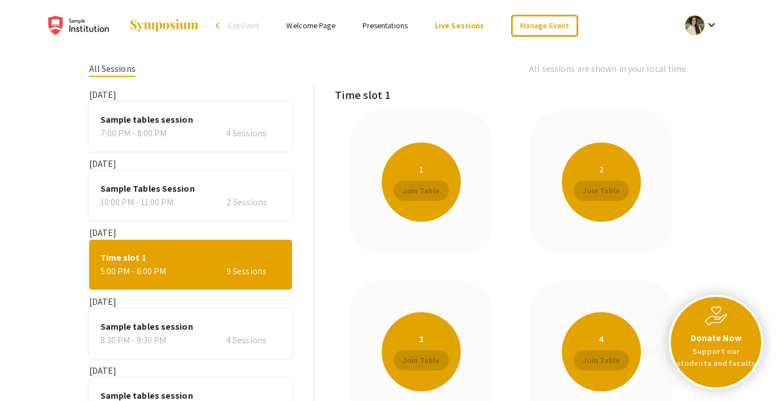
click at [239, 28] on span "Exit Event" at bounding box center [243, 25] width 31 height 10
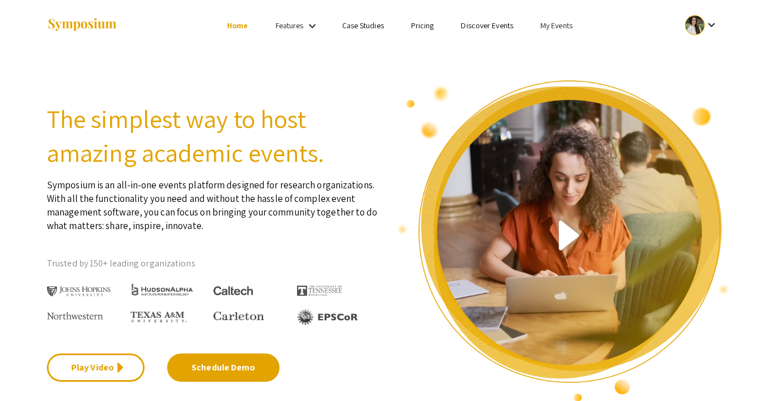
click at [547, 27] on link "My Events" at bounding box center [557, 25] width 32 height 10
click at [557, 49] on button "Events I've organized" at bounding box center [575, 50] width 97 height 27
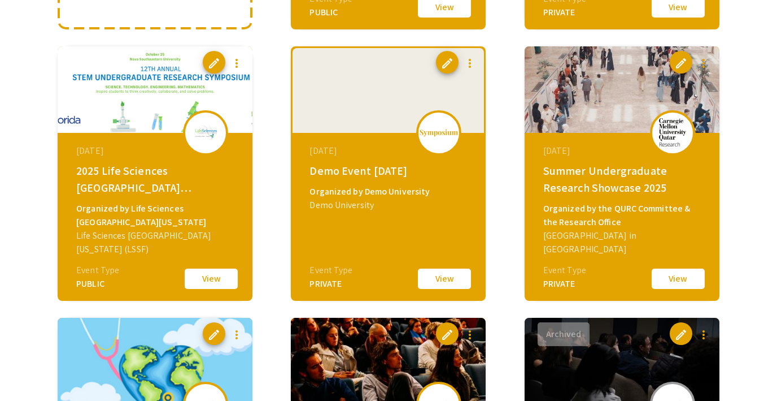
scroll to position [353, 0]
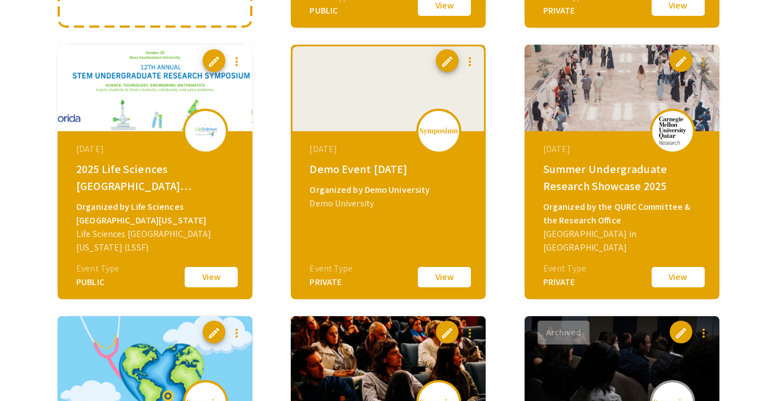
click at [440, 273] on button "View" at bounding box center [444, 277] width 56 height 24
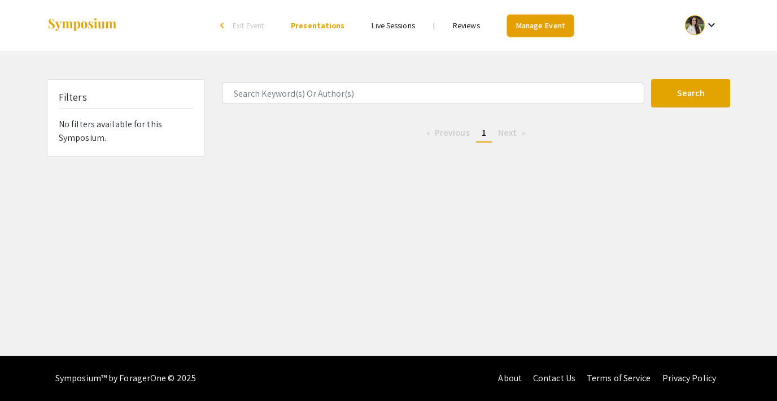
click at [551, 33] on link "Manage Event" at bounding box center [540, 26] width 67 height 22
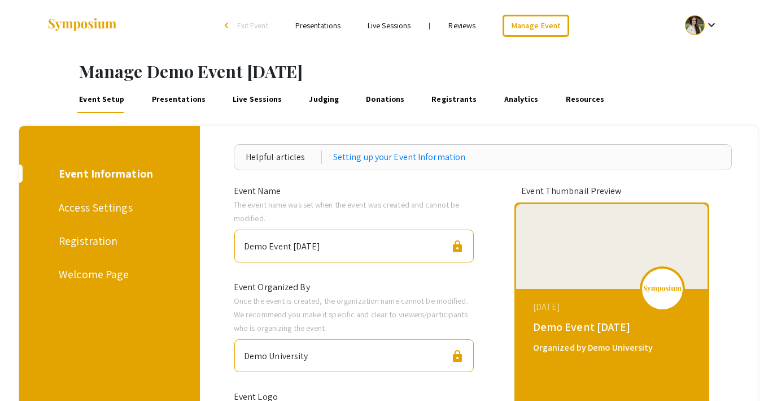
click at [166, 110] on link "Presentations" at bounding box center [179, 99] width 58 height 27
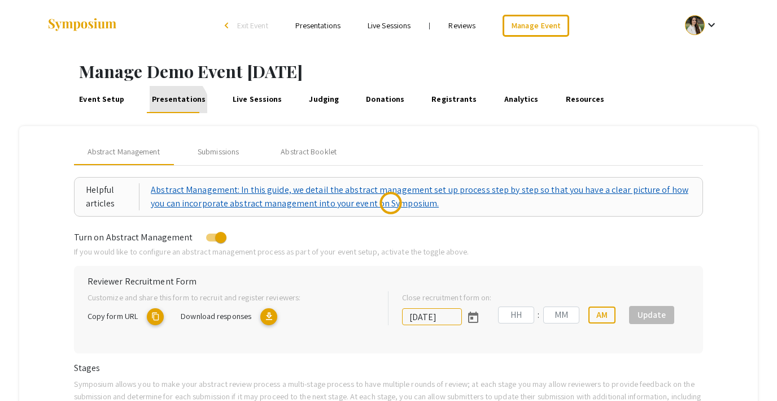
type input "[DATE]"
type input "07"
type input "14"
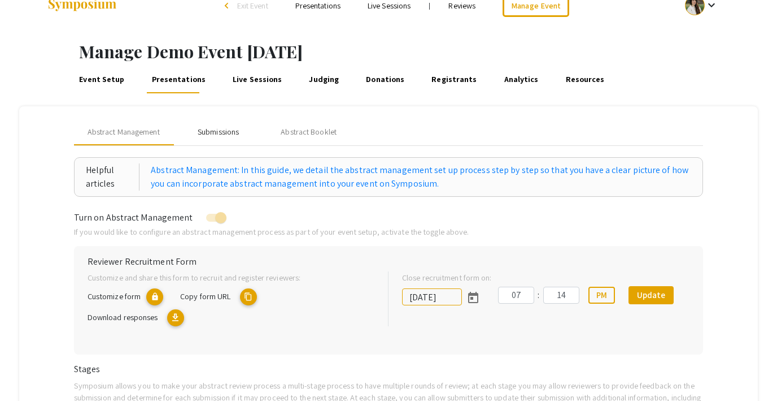
click at [223, 133] on div "Submissions" at bounding box center [218, 132] width 41 height 12
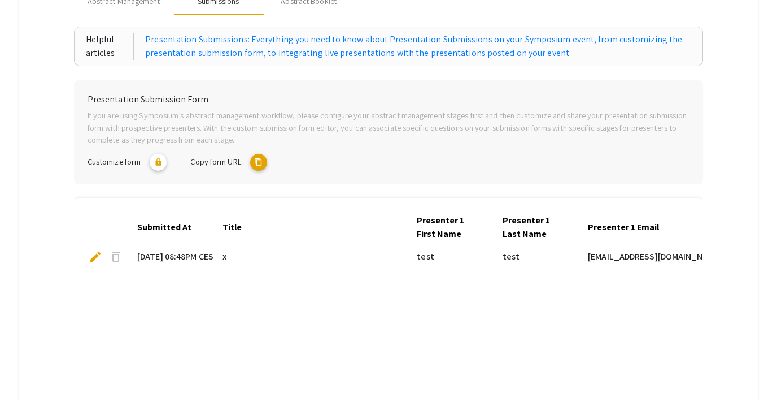
scroll to position [151, 0]
click at [260, 162] on mat-icon "content_copy" at bounding box center [258, 161] width 17 height 17
